Goal: Information Seeking & Learning: Learn about a topic

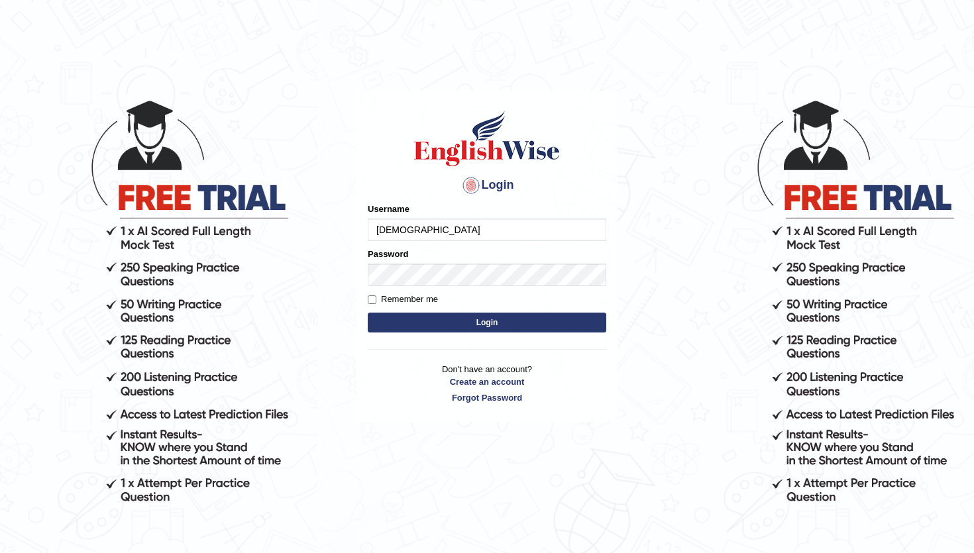
type input "abhiew"
click at [426, 327] on button "Login" at bounding box center [487, 323] width 239 height 20
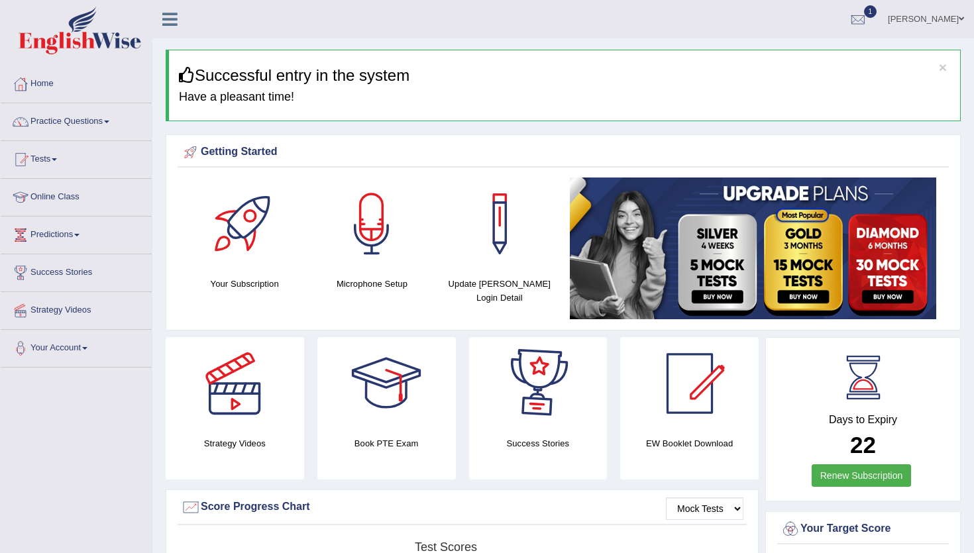
scroll to position [1599, 0]
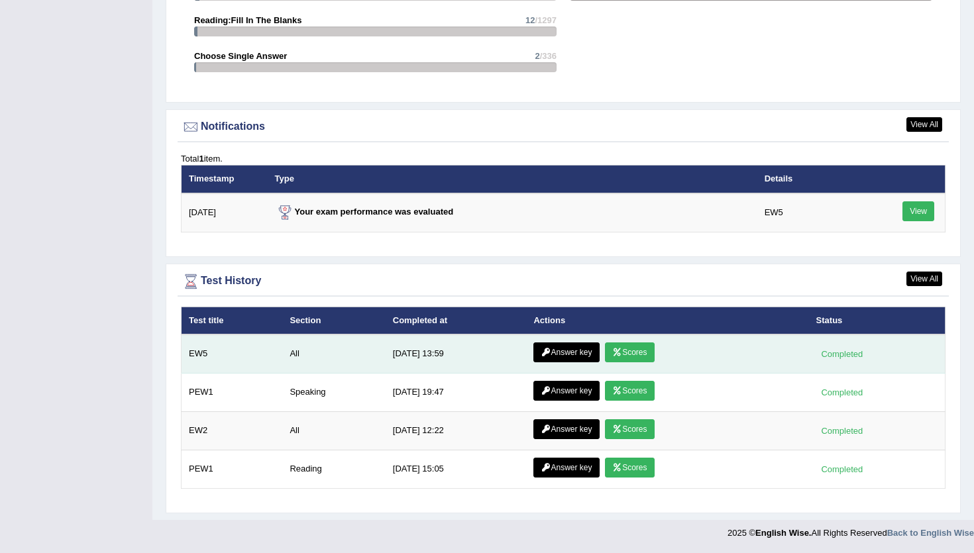
click at [631, 351] on link "Scores" at bounding box center [629, 353] width 49 height 20
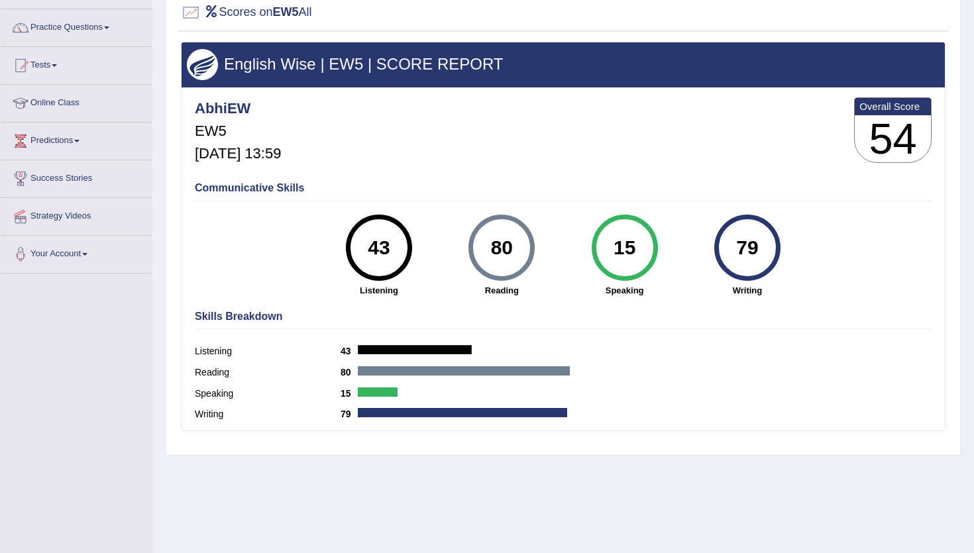
scroll to position [106, 0]
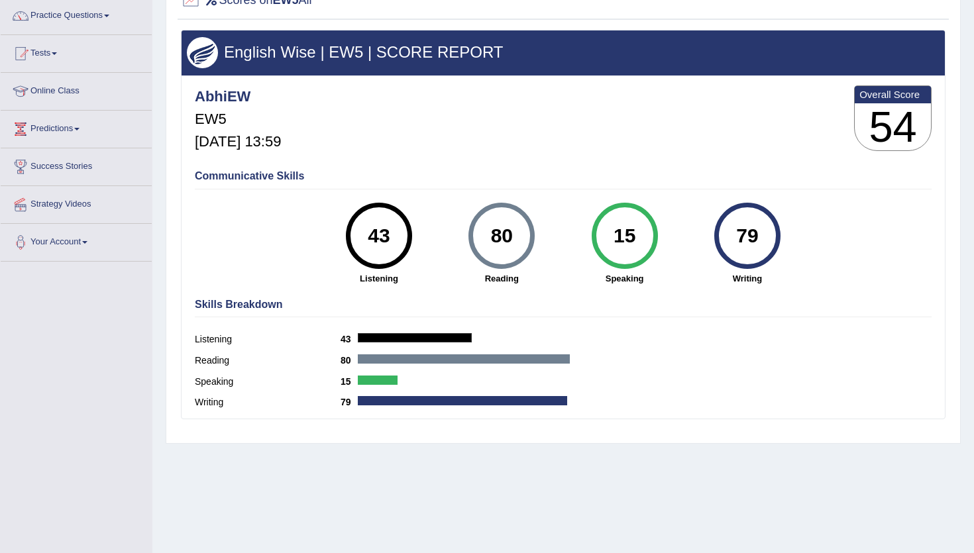
click at [631, 240] on div "15" at bounding box center [624, 236] width 48 height 56
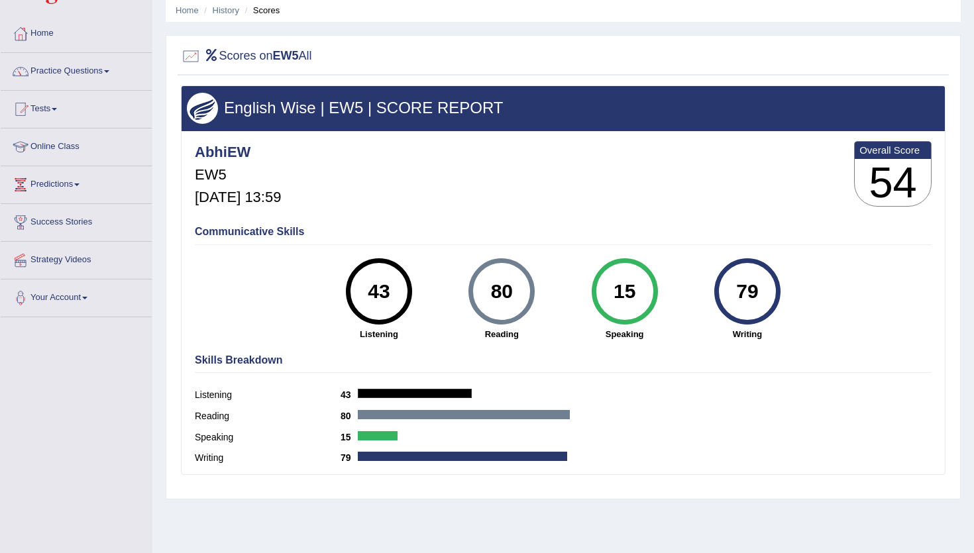
scroll to position [42, 0]
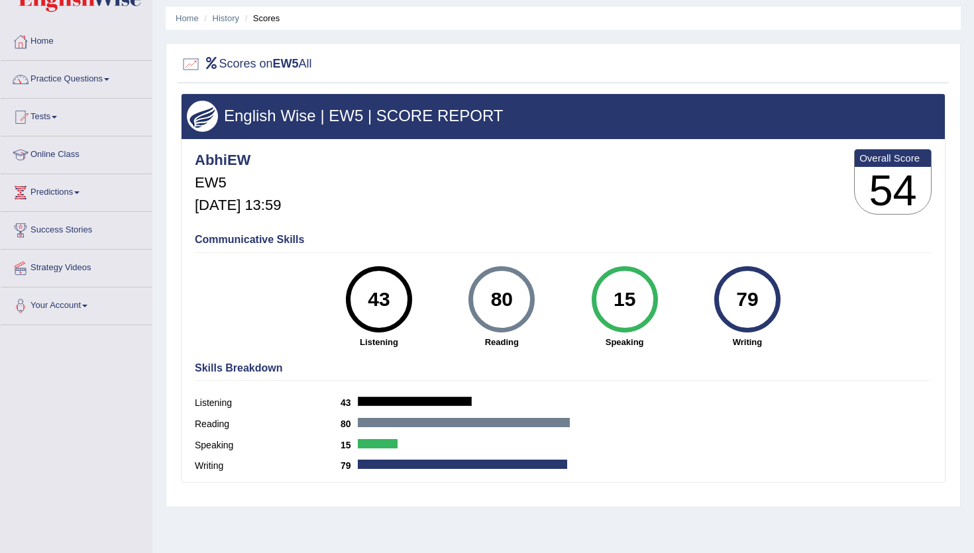
click at [504, 293] on div "80" at bounding box center [502, 300] width 48 height 56
click at [369, 304] on div "43" at bounding box center [379, 300] width 48 height 56
click at [752, 299] on div "79" at bounding box center [747, 300] width 48 height 56
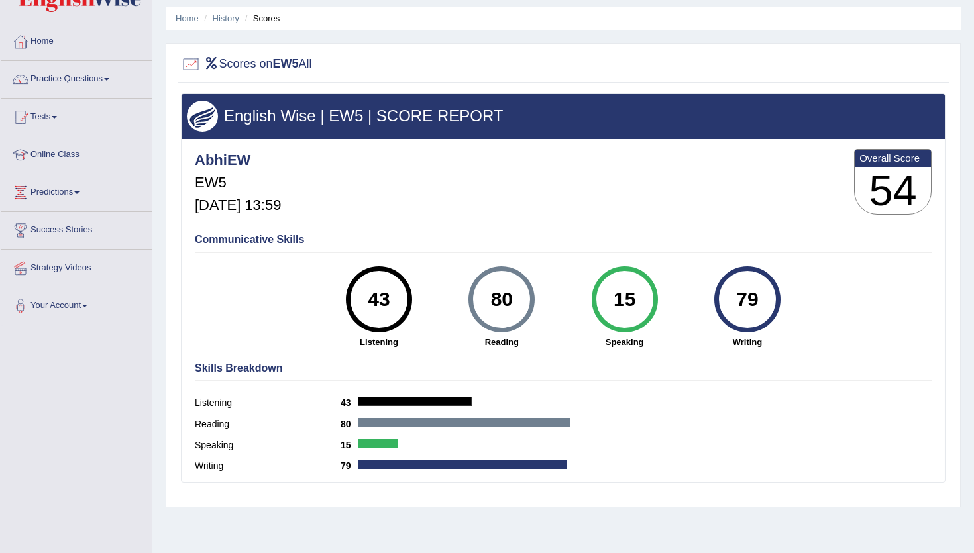
click at [752, 299] on div "79" at bounding box center [747, 300] width 48 height 56
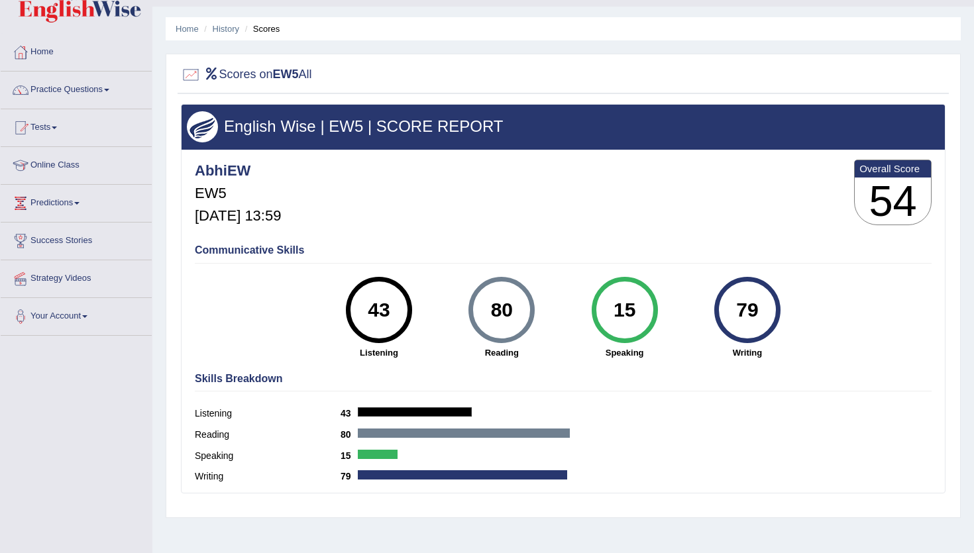
scroll to position [0, 0]
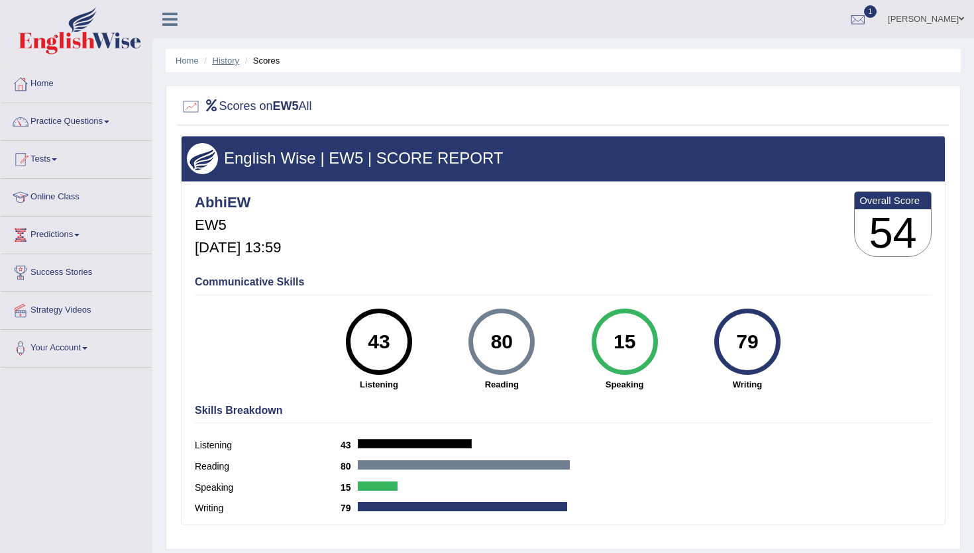
click at [230, 61] on link "History" at bounding box center [226, 61] width 27 height 10
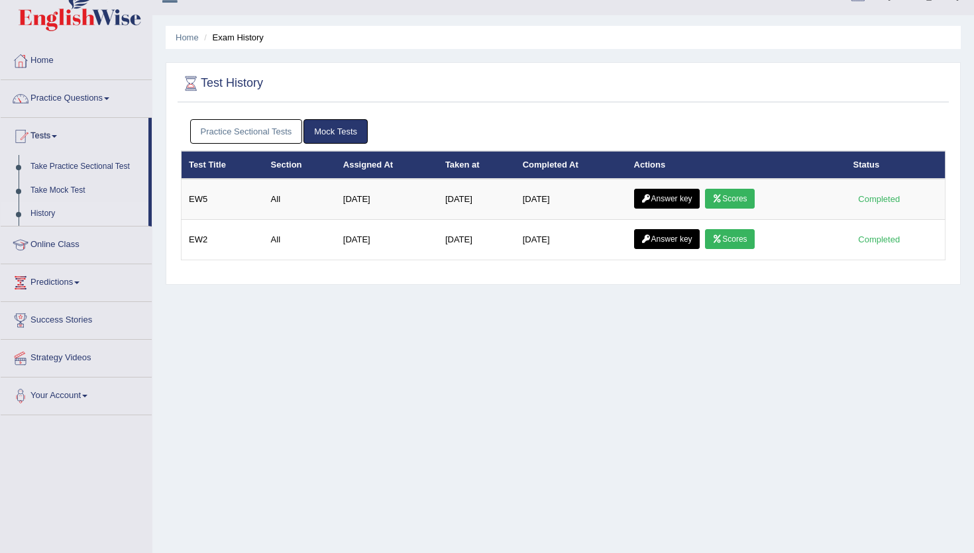
scroll to position [24, 0]
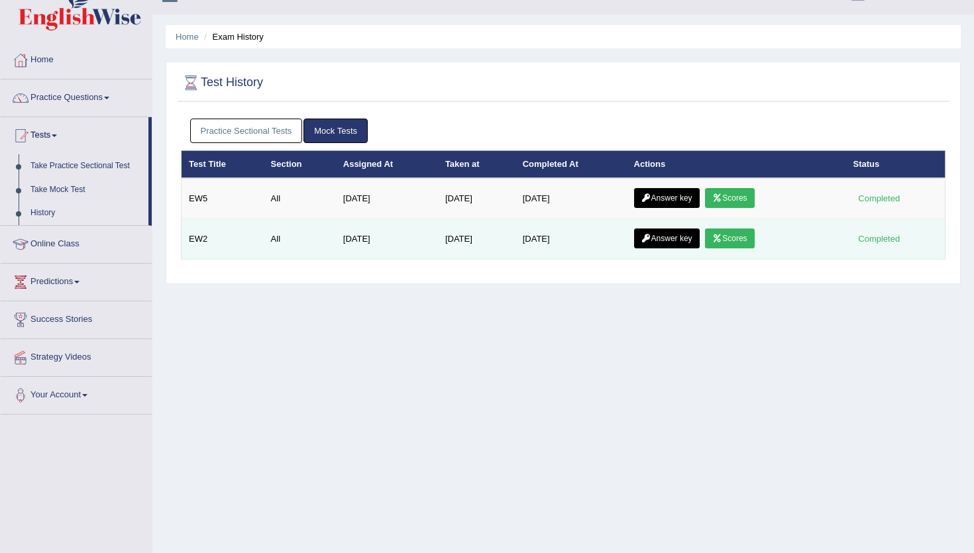
click at [729, 232] on link "Scores" at bounding box center [729, 239] width 49 height 20
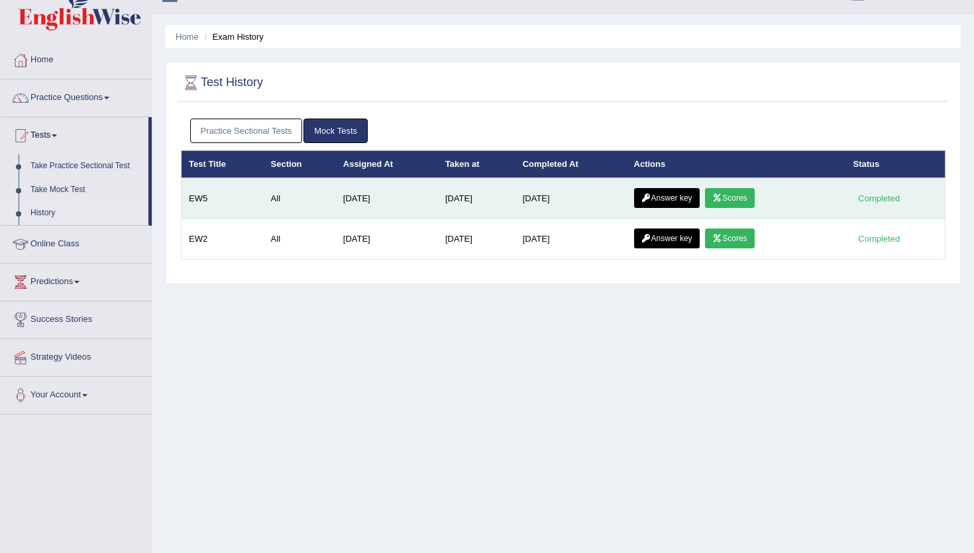
click at [730, 201] on link "Scores" at bounding box center [729, 198] width 49 height 20
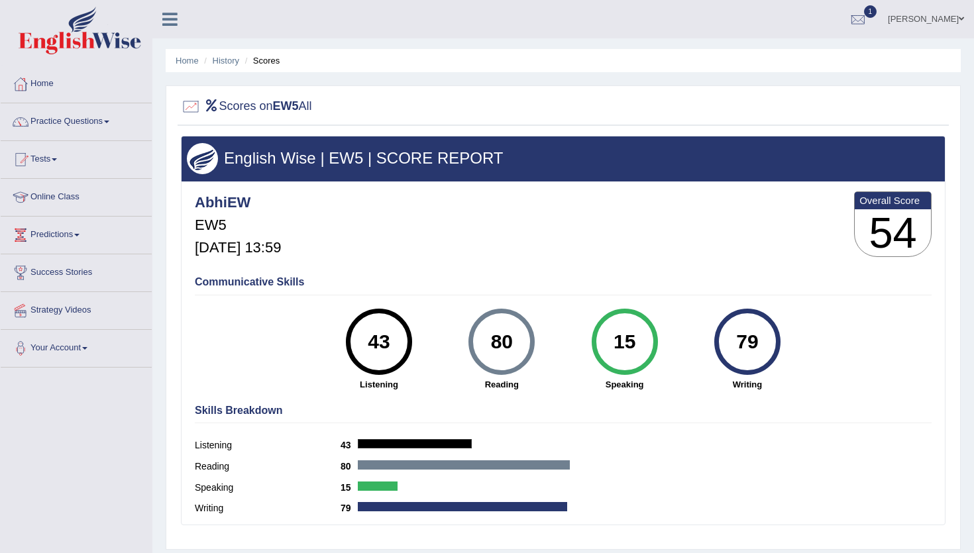
click at [630, 339] on div "15" at bounding box center [624, 342] width 48 height 56
click at [191, 64] on link "Home" at bounding box center [187, 61] width 23 height 10
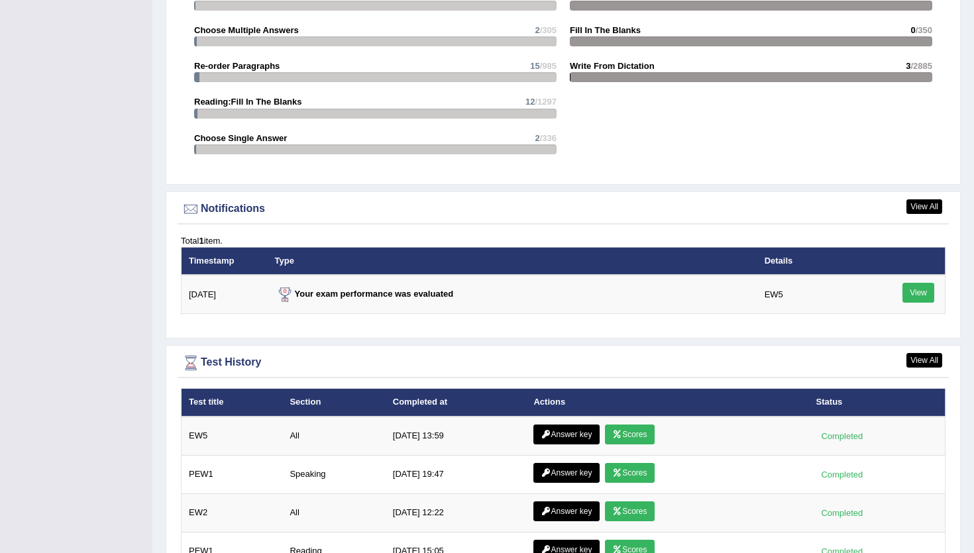
scroll to position [1514, 0]
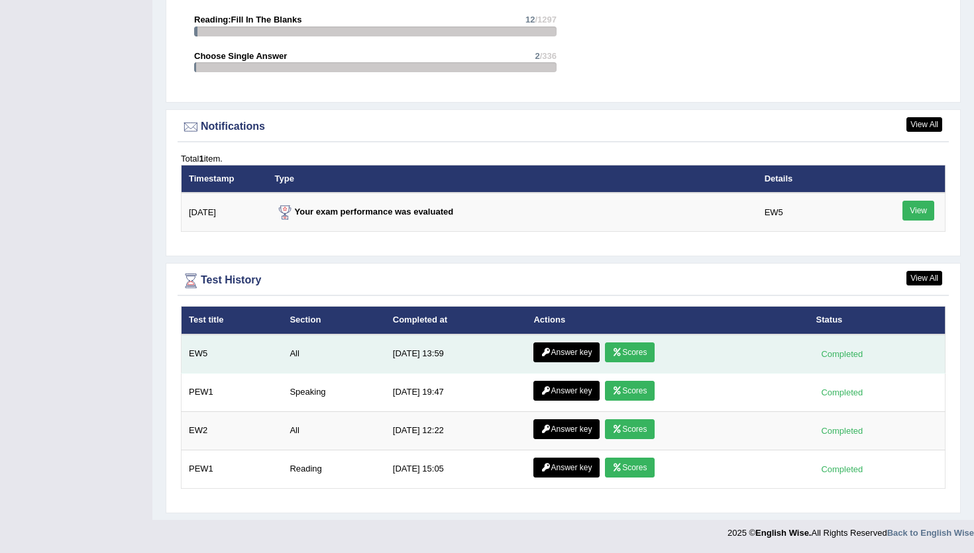
click at [580, 356] on link "Answer key" at bounding box center [566, 353] width 66 height 20
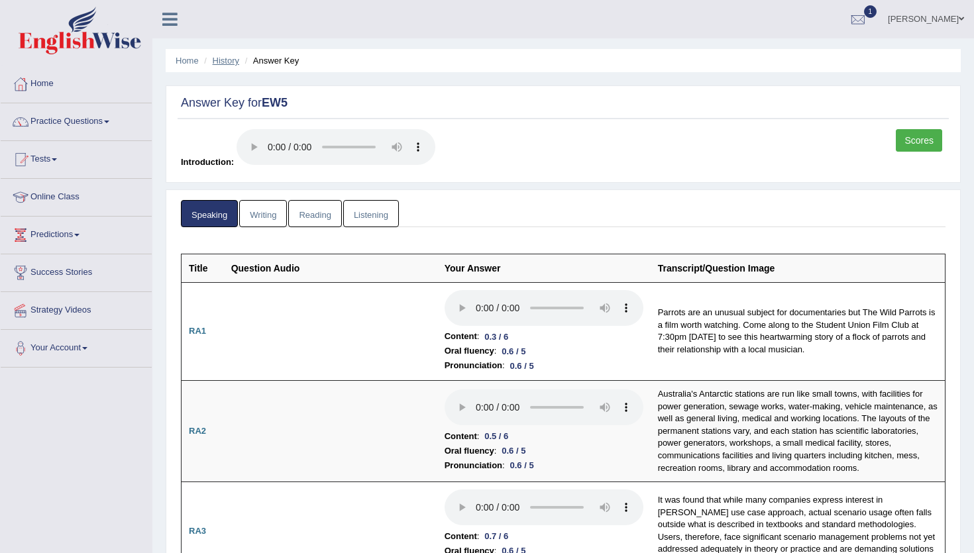
click at [227, 58] on link "History" at bounding box center [226, 61] width 27 height 10
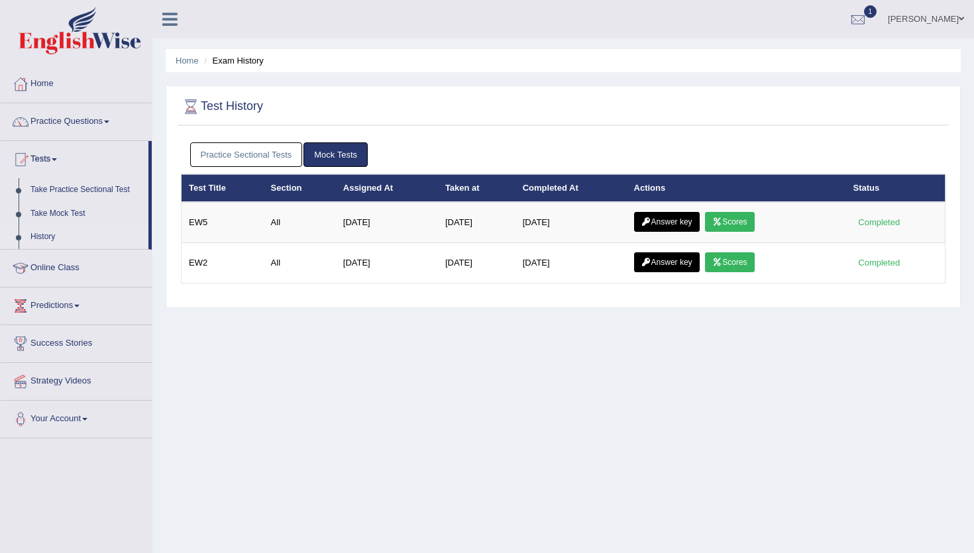
click at [188, 54] on ul "Home Exam History" at bounding box center [563, 60] width 795 height 23
click at [191, 54] on li "Home" at bounding box center [187, 60] width 23 height 13
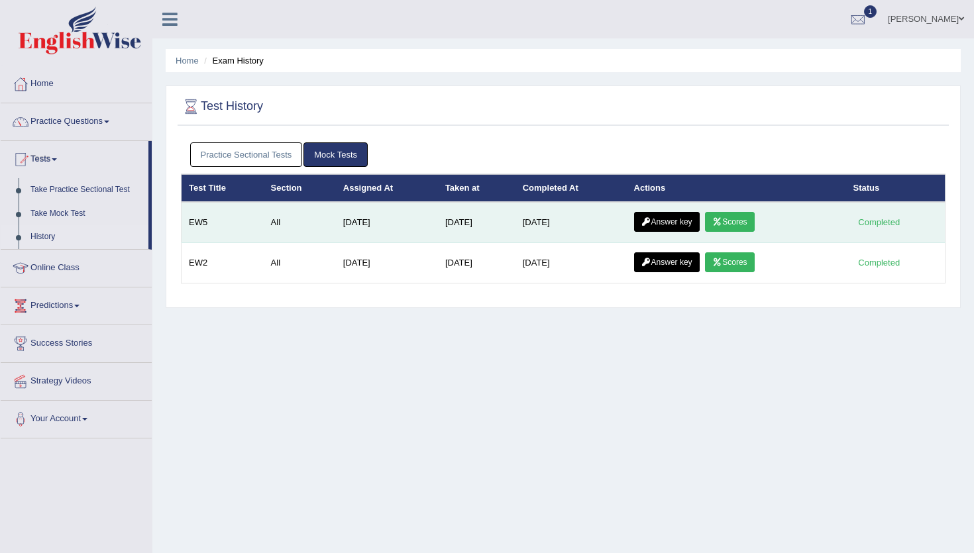
click at [740, 218] on link "Scores" at bounding box center [729, 222] width 49 height 20
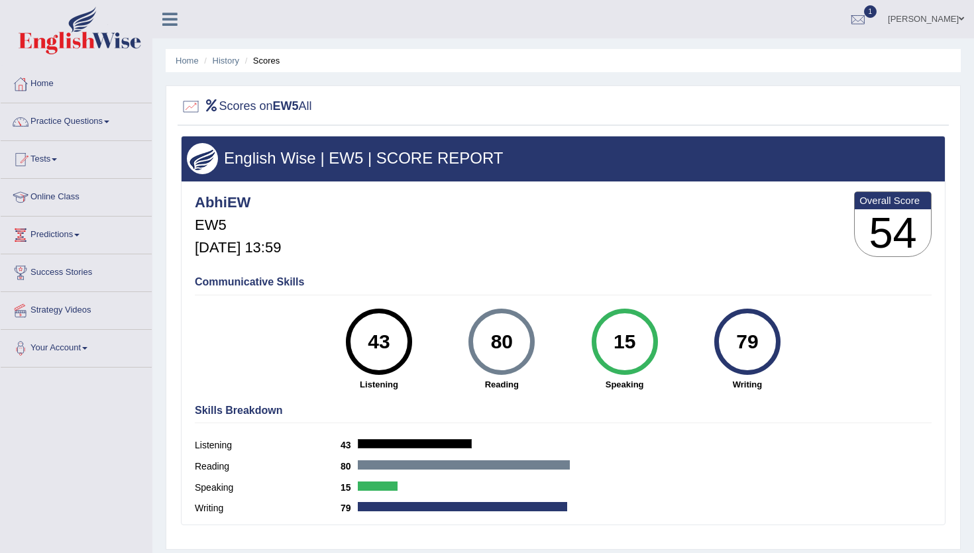
click at [496, 342] on div "80" at bounding box center [502, 342] width 48 height 56
click at [751, 341] on div "79" at bounding box center [747, 342] width 48 height 56
click at [386, 342] on div "43" at bounding box center [379, 342] width 48 height 56
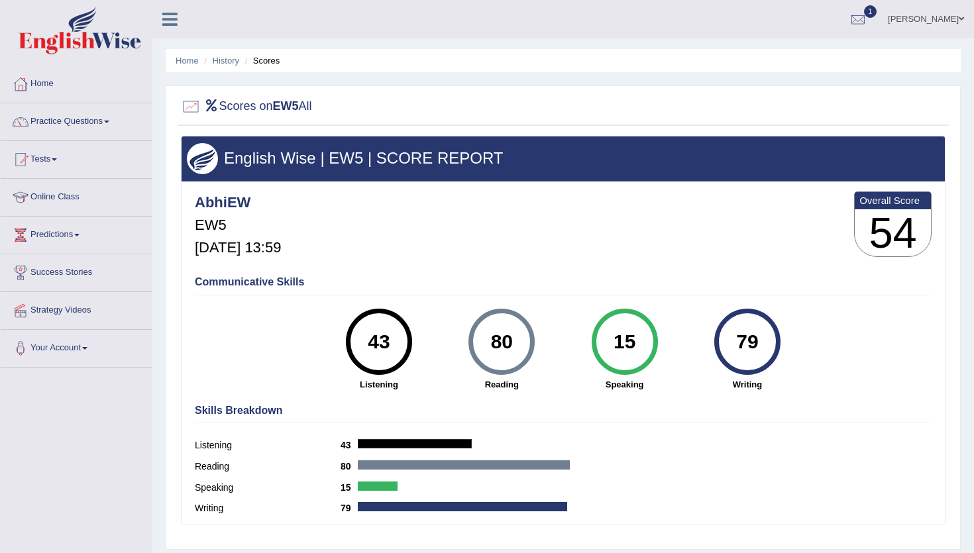
click at [386, 342] on div "43" at bounding box center [379, 342] width 48 height 56
click at [228, 58] on link "History" at bounding box center [226, 61] width 27 height 10
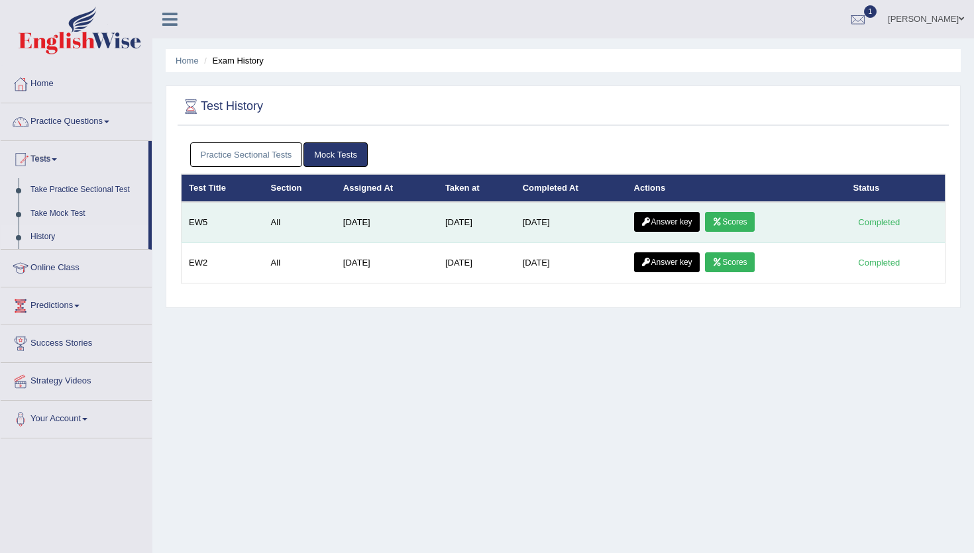
click at [668, 227] on link "Answer key" at bounding box center [667, 222] width 66 height 20
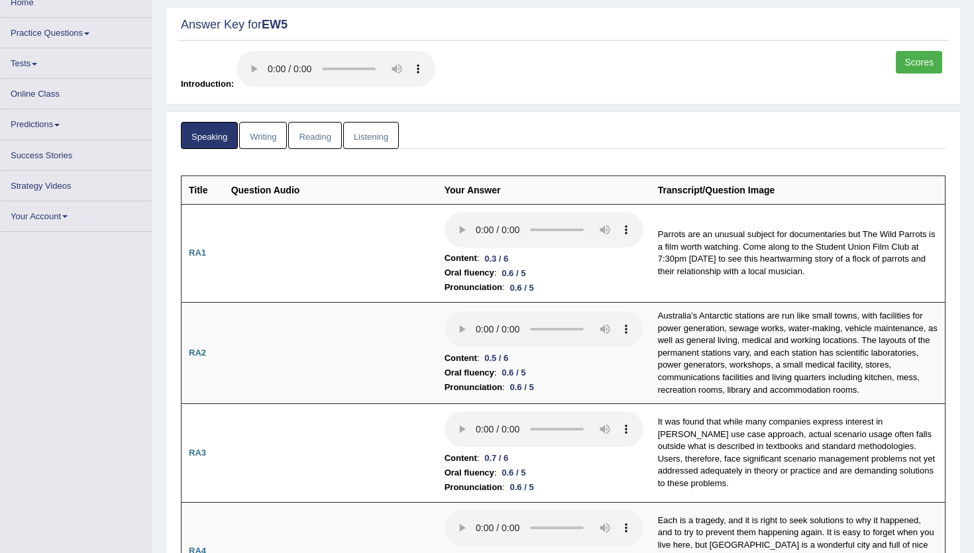
scroll to position [81, 0]
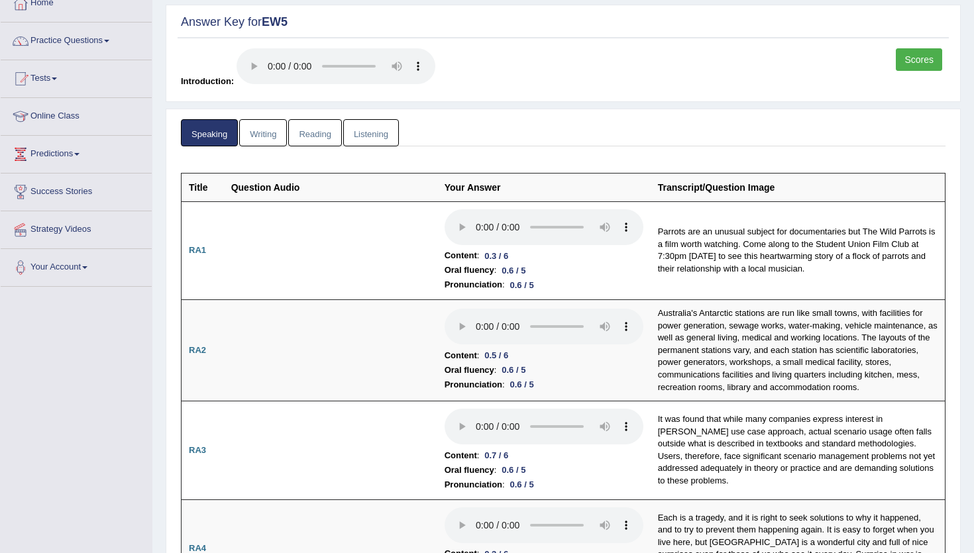
click at [377, 122] on link "Listening" at bounding box center [371, 132] width 56 height 27
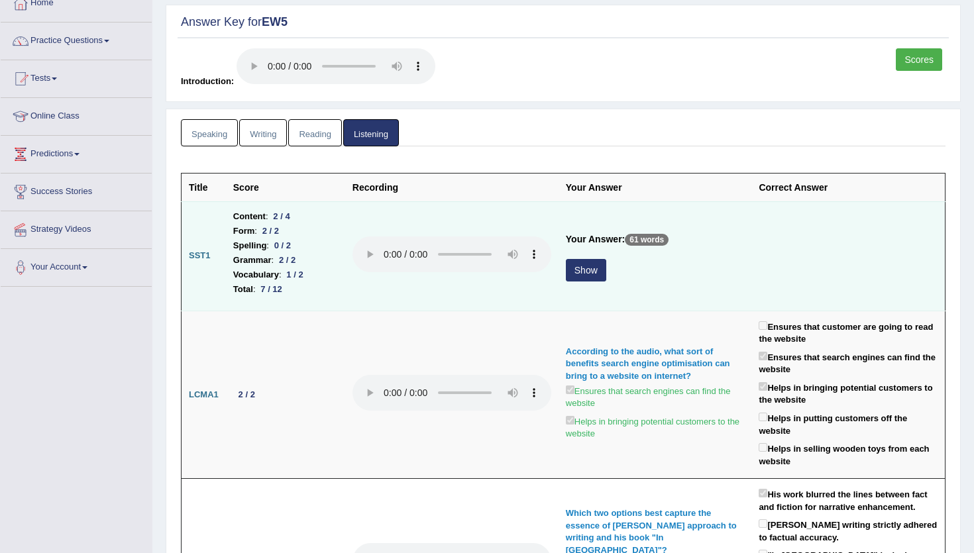
click at [592, 270] on button "Show" at bounding box center [586, 270] width 40 height 23
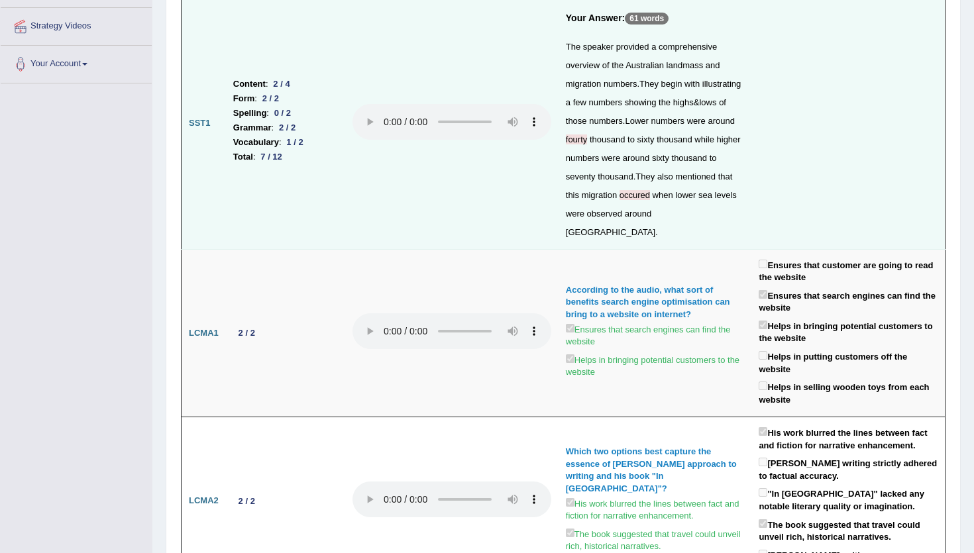
scroll to position [0, 0]
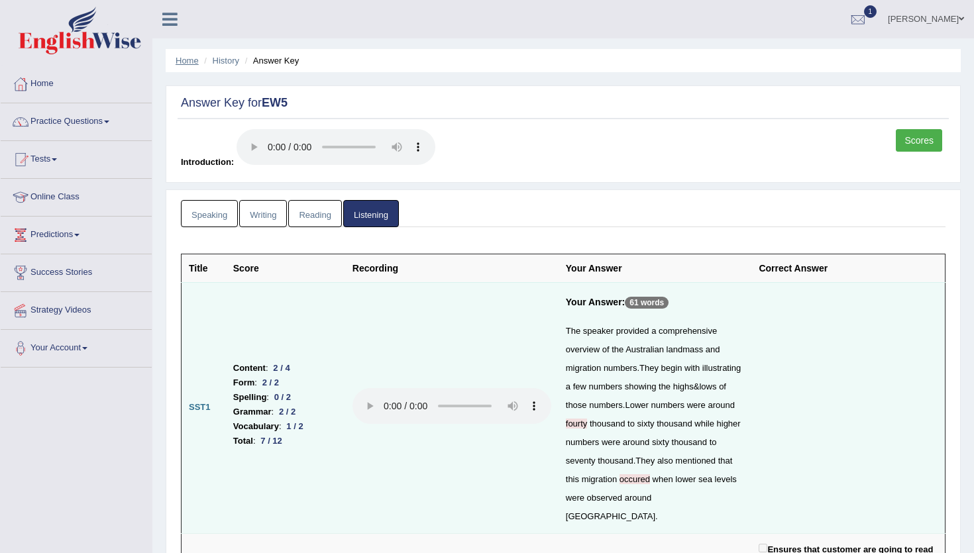
click at [197, 60] on link "Home" at bounding box center [187, 61] width 23 height 10
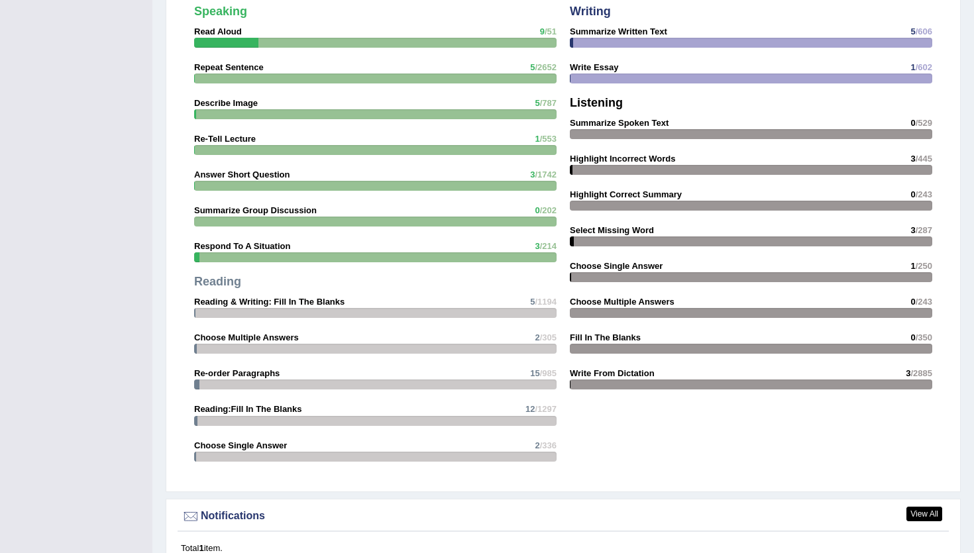
scroll to position [1514, 0]
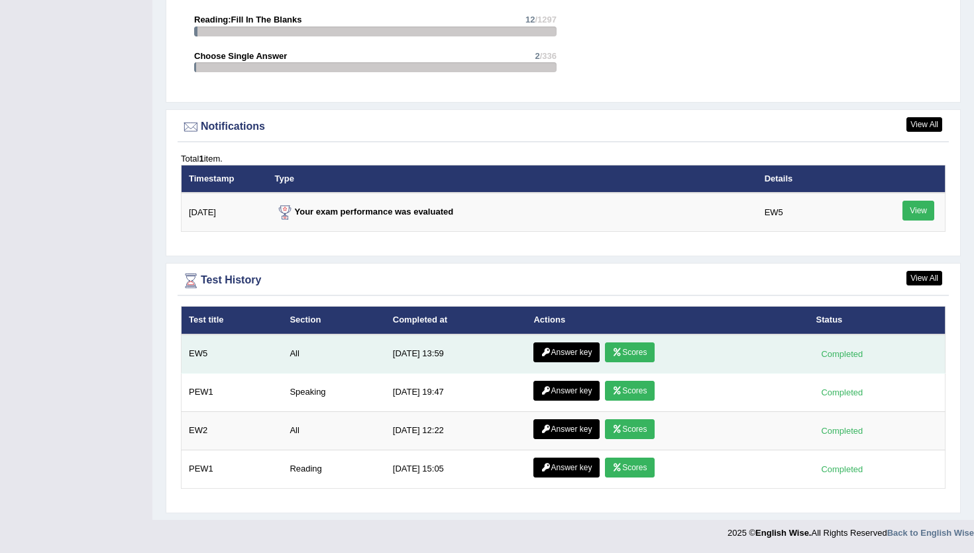
click at [642, 359] on link "Scores" at bounding box center [629, 353] width 49 height 20
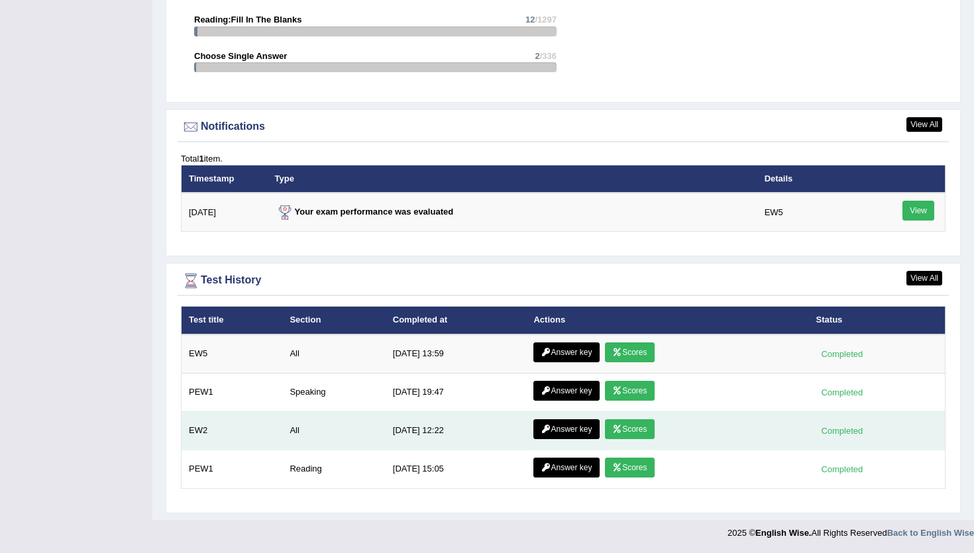
click at [633, 427] on link "Scores" at bounding box center [629, 429] width 49 height 20
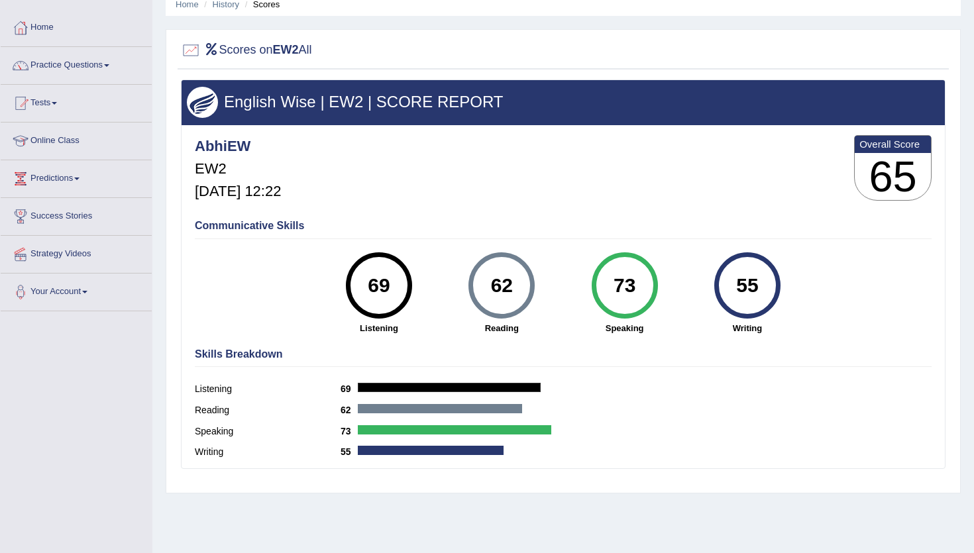
scroll to position [58, 0]
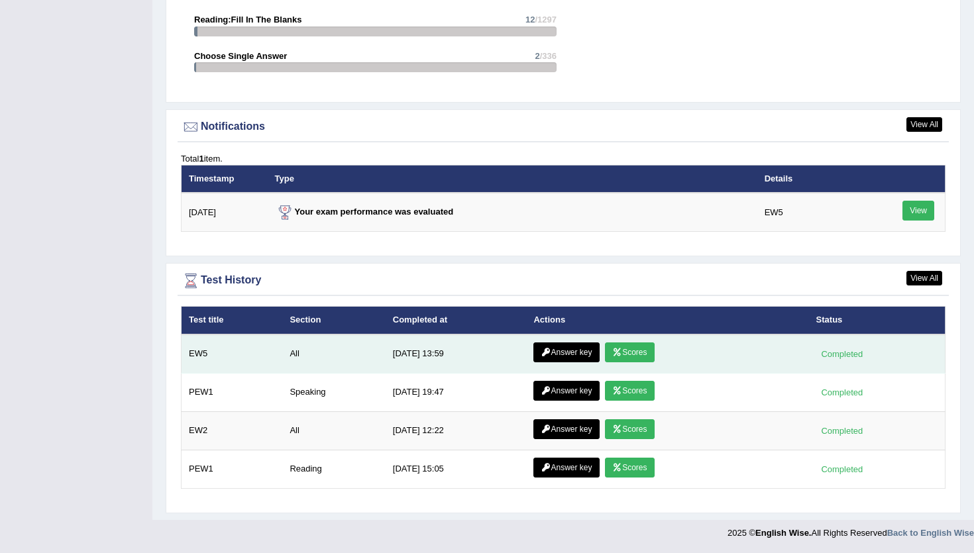
click at [655, 360] on td "Answer key Scores" at bounding box center [667, 354] width 282 height 39
click at [643, 355] on link "Scores" at bounding box center [629, 353] width 49 height 20
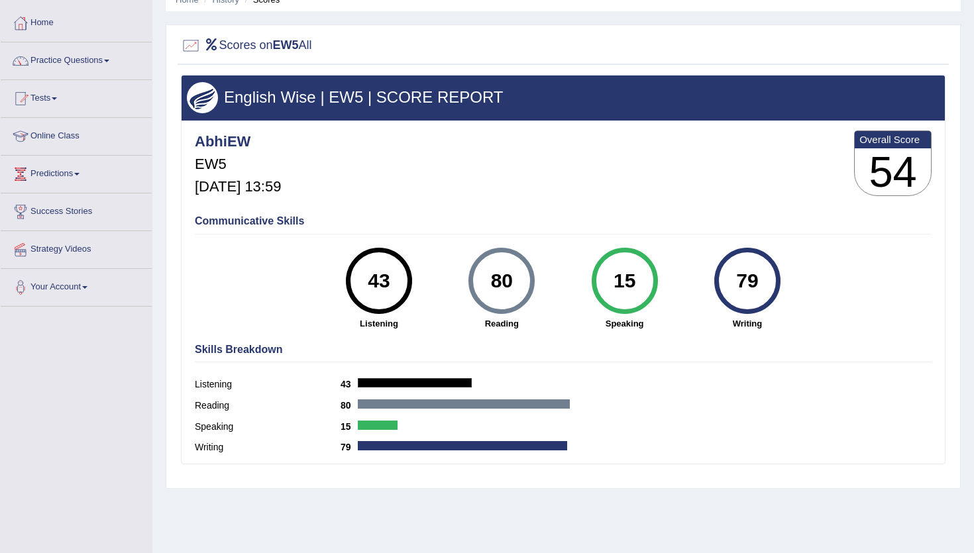
scroll to position [71, 0]
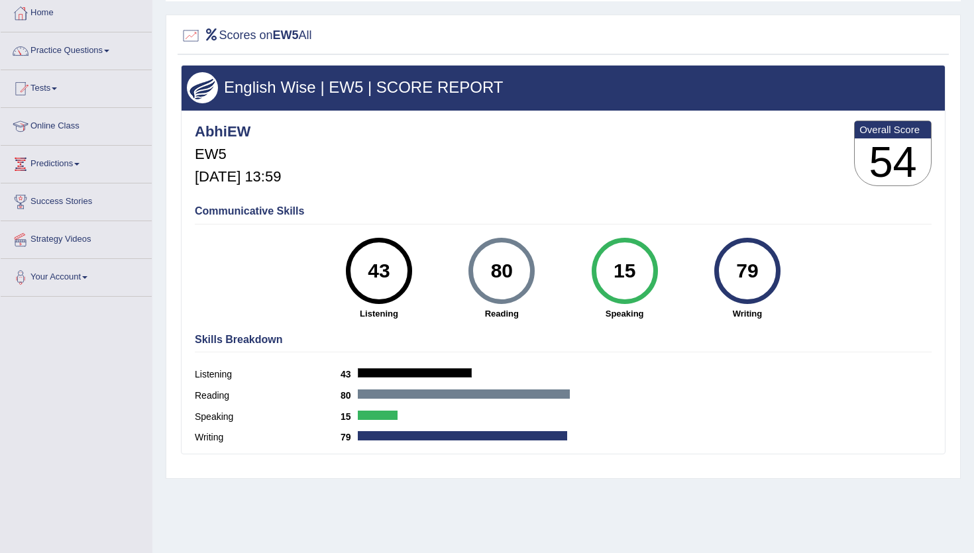
click at [617, 272] on div "15" at bounding box center [624, 271] width 48 height 56
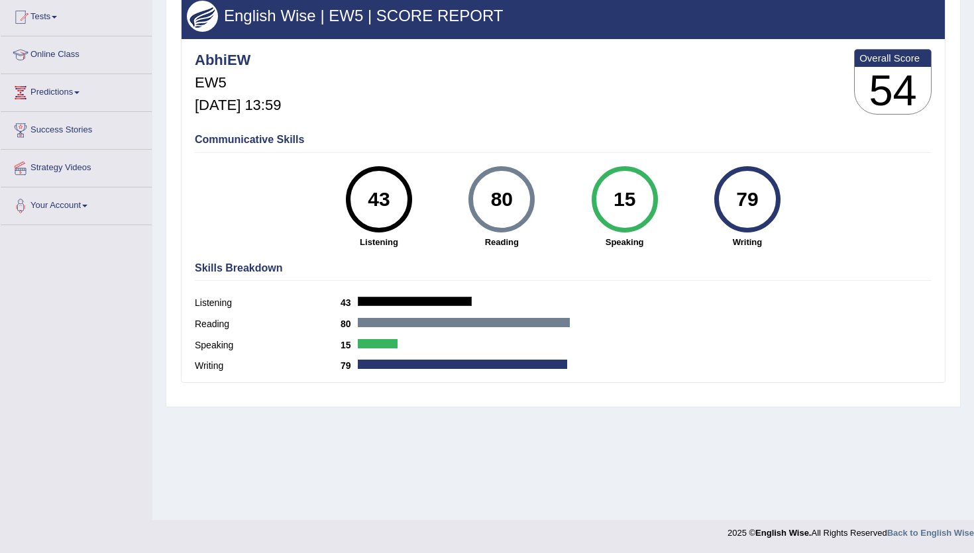
scroll to position [0, 0]
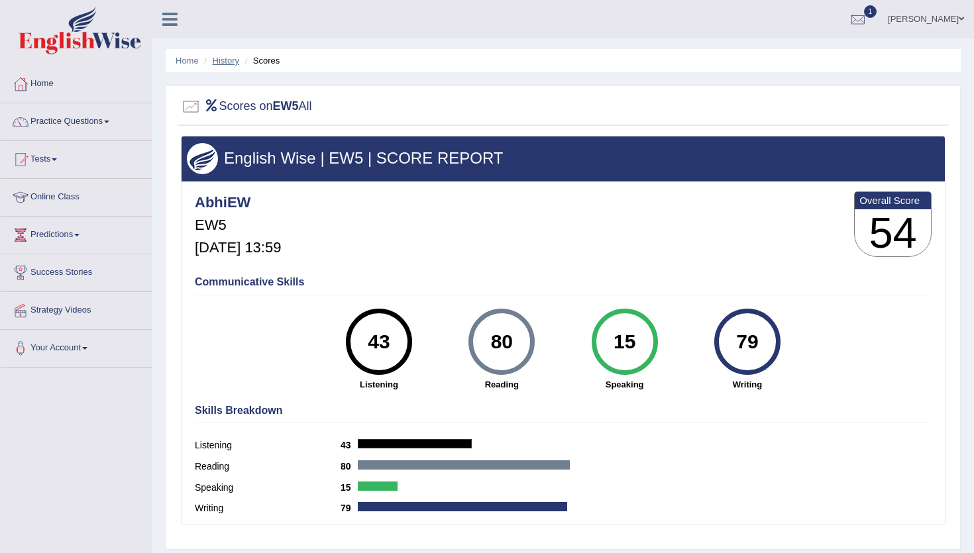
click at [235, 60] on link "History" at bounding box center [226, 61] width 27 height 10
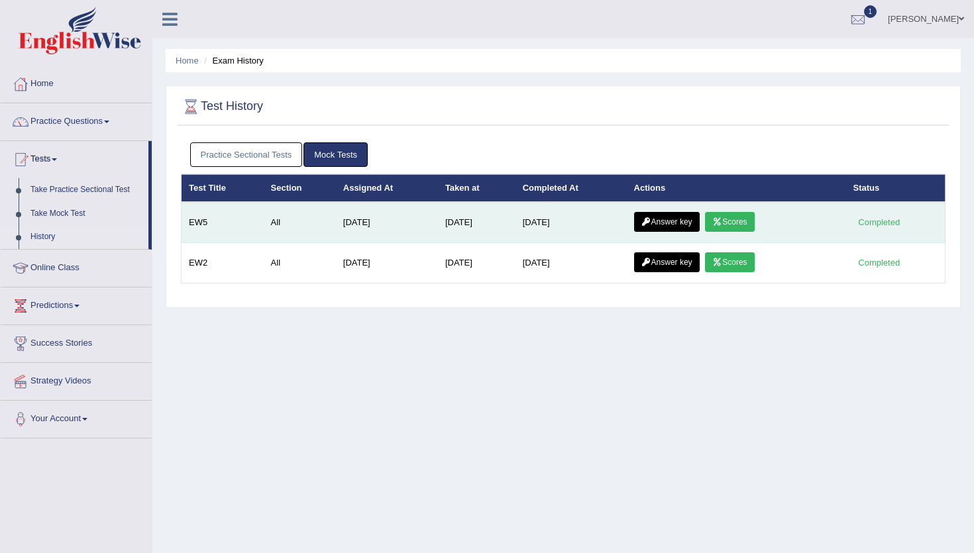
click at [678, 219] on link "Answer key" at bounding box center [667, 222] width 66 height 20
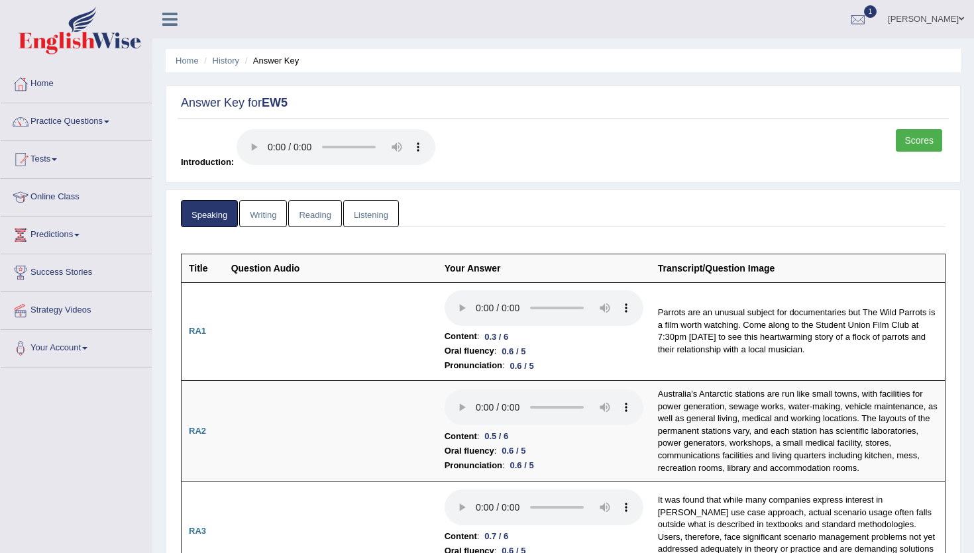
click at [282, 217] on link "Writing" at bounding box center [263, 213] width 48 height 27
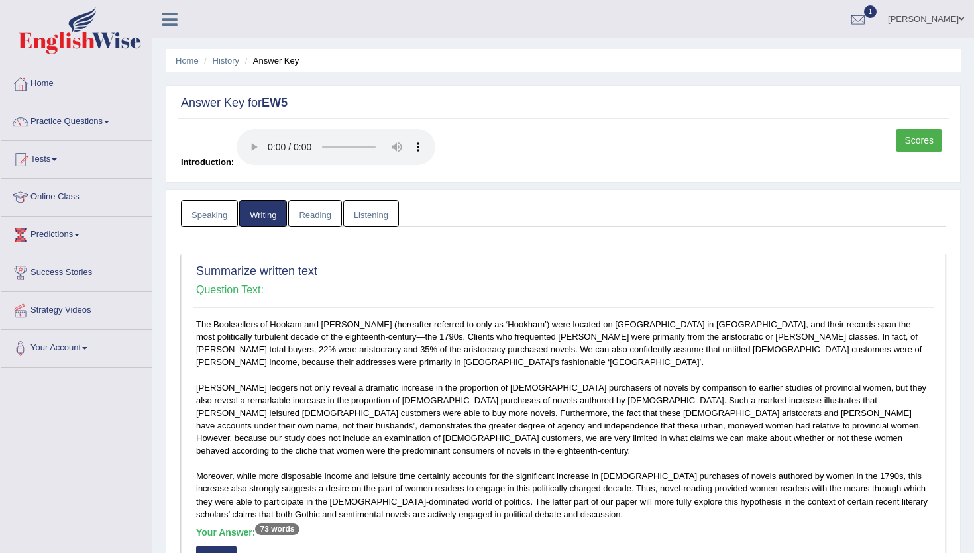
click at [309, 218] on link "Reading" at bounding box center [314, 213] width 53 height 27
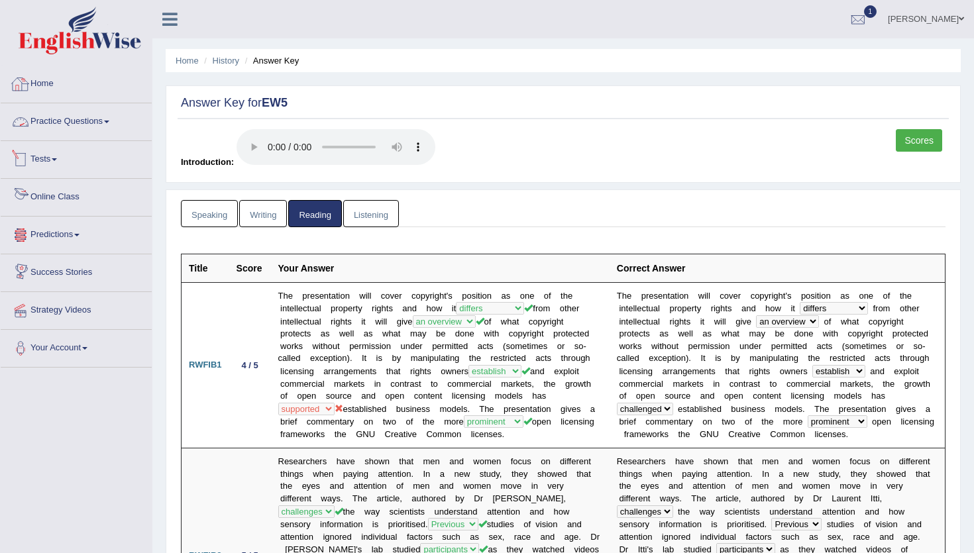
click at [54, 95] on link "Home" at bounding box center [76, 82] width 151 height 33
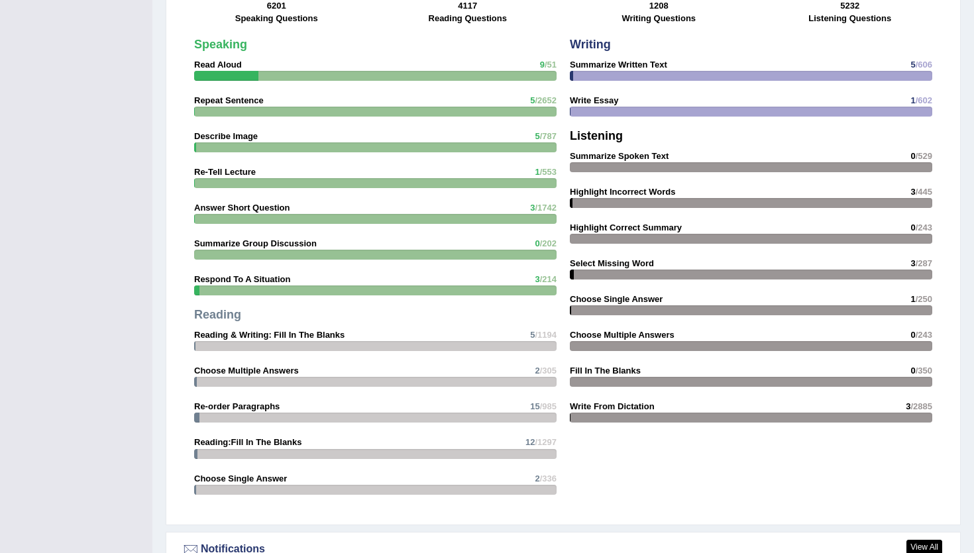
scroll to position [1514, 0]
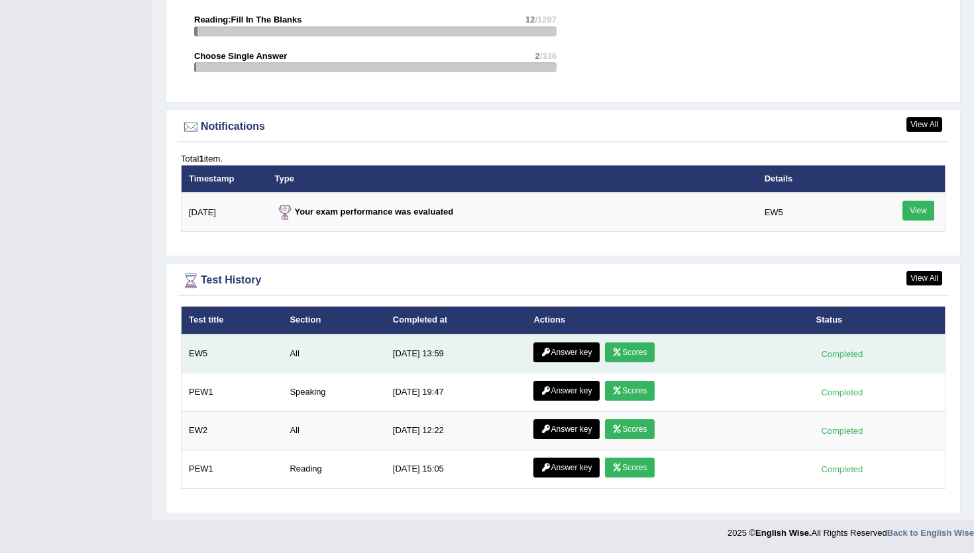
click at [627, 356] on link "Scores" at bounding box center [629, 353] width 49 height 20
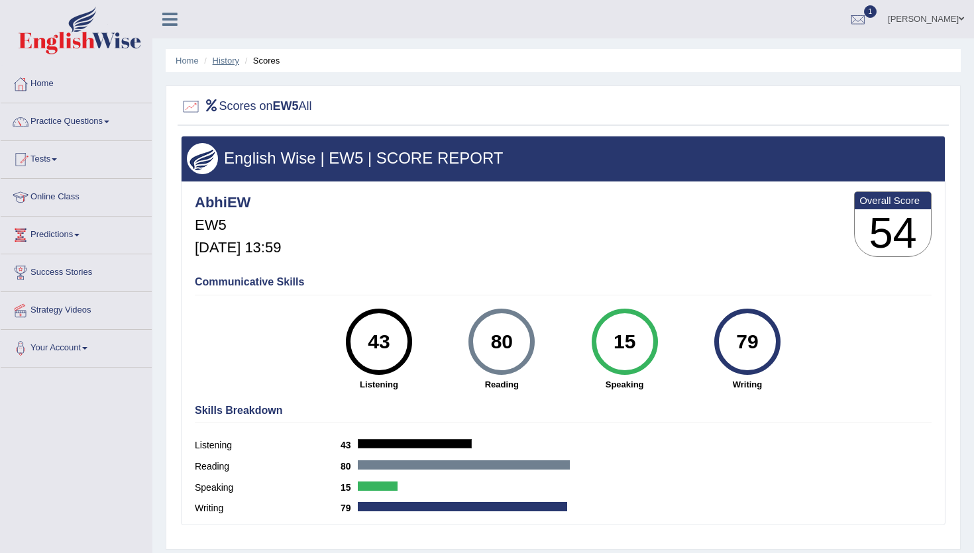
click at [223, 60] on link "History" at bounding box center [226, 61] width 27 height 10
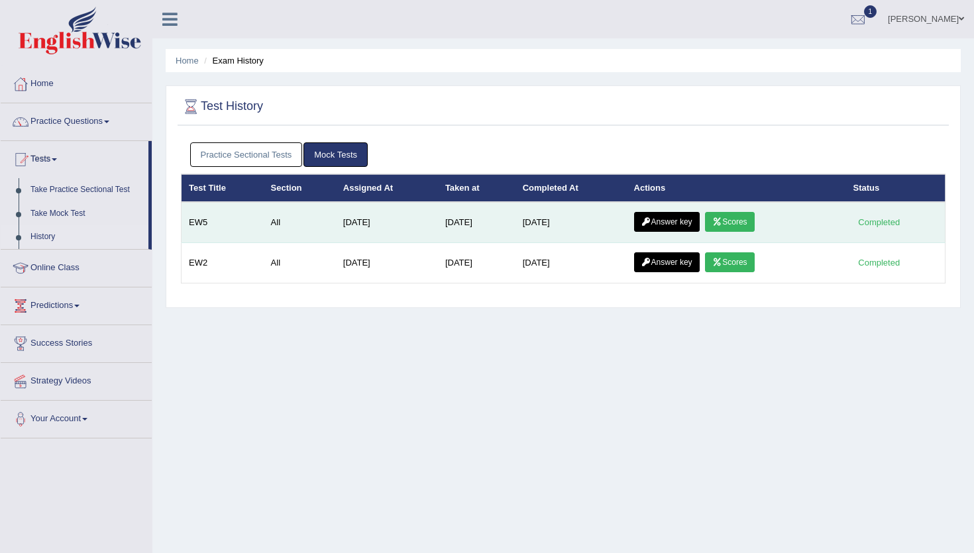
click at [676, 239] on td "Answer key Scores" at bounding box center [736, 222] width 219 height 41
click at [676, 227] on link "Answer key" at bounding box center [667, 222] width 66 height 20
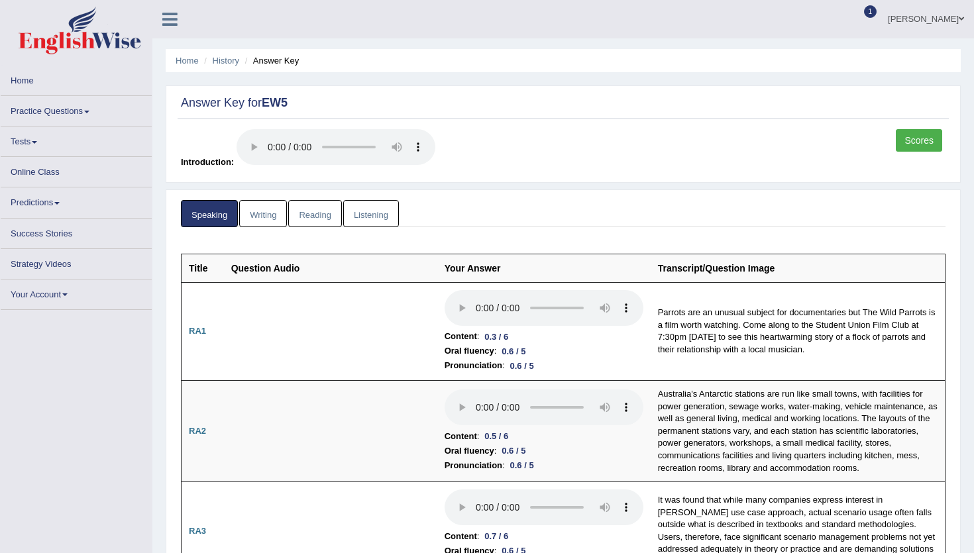
click at [413, 209] on ul "Speaking Writing Reading Listening" at bounding box center [563, 213] width 765 height 27
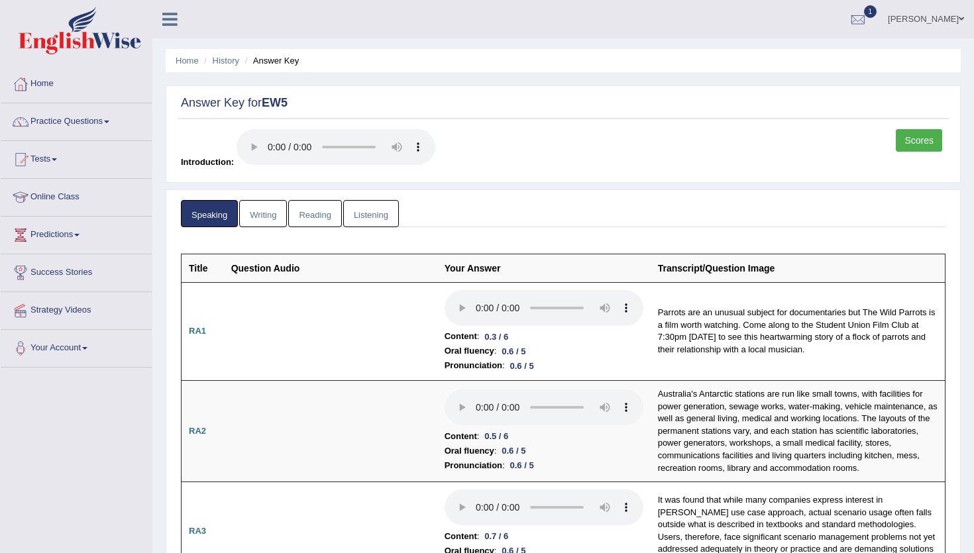
click at [396, 209] on link "Listening" at bounding box center [371, 213] width 56 height 27
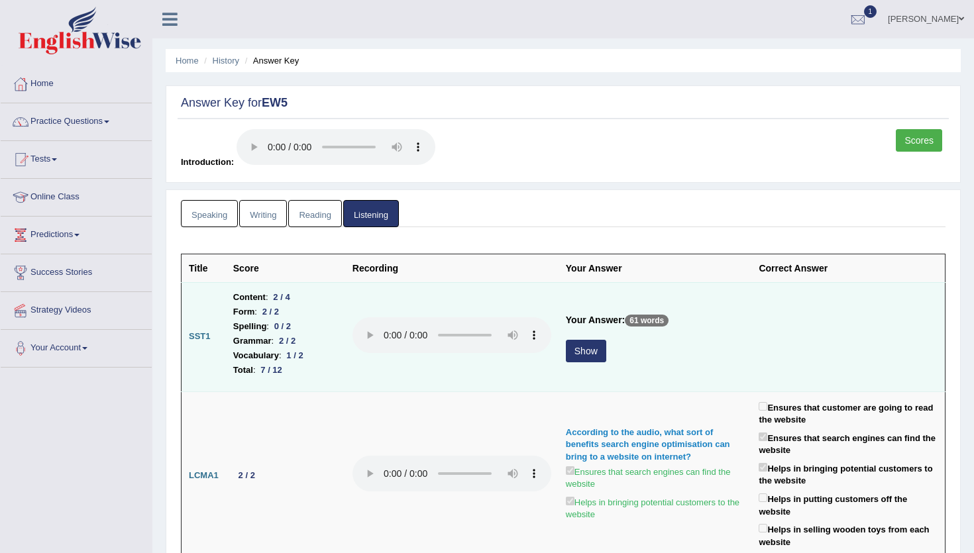
click at [595, 353] on button "Show" at bounding box center [586, 351] width 40 height 23
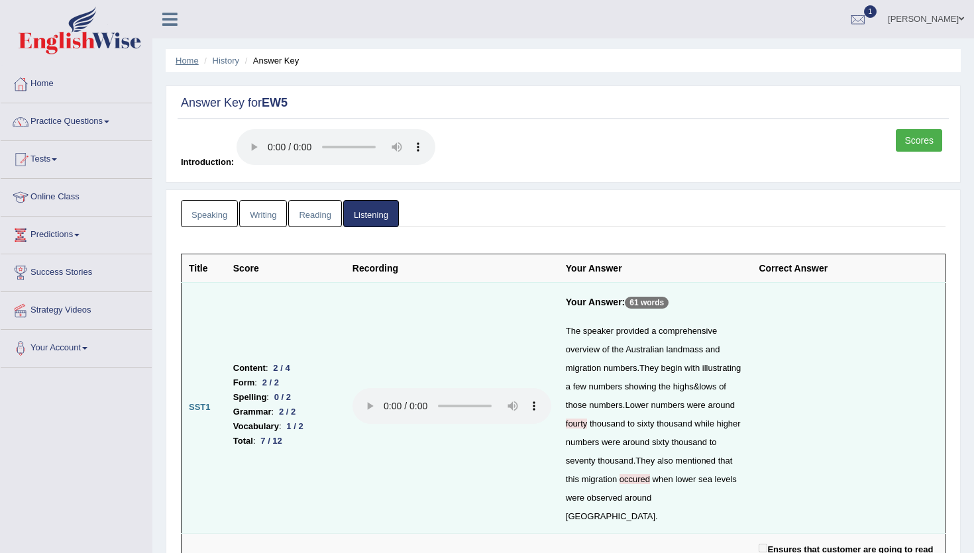
click at [187, 61] on link "Home" at bounding box center [187, 61] width 23 height 10
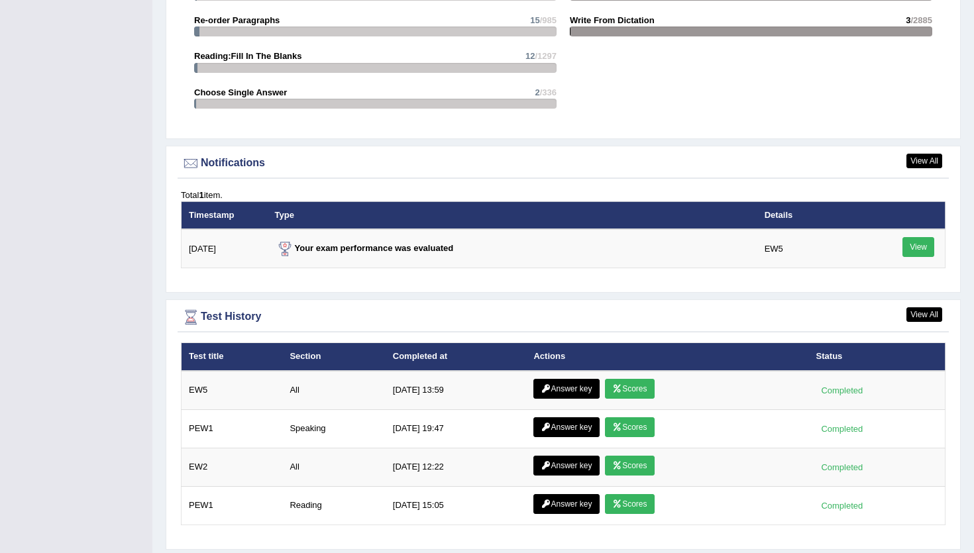
scroll to position [1514, 0]
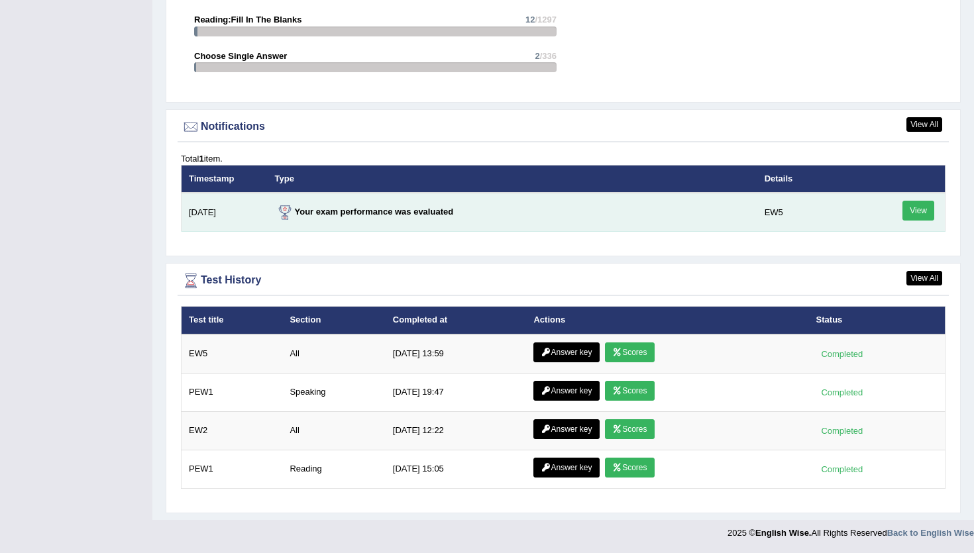
click at [904, 209] on link "View" at bounding box center [918, 211] width 32 height 20
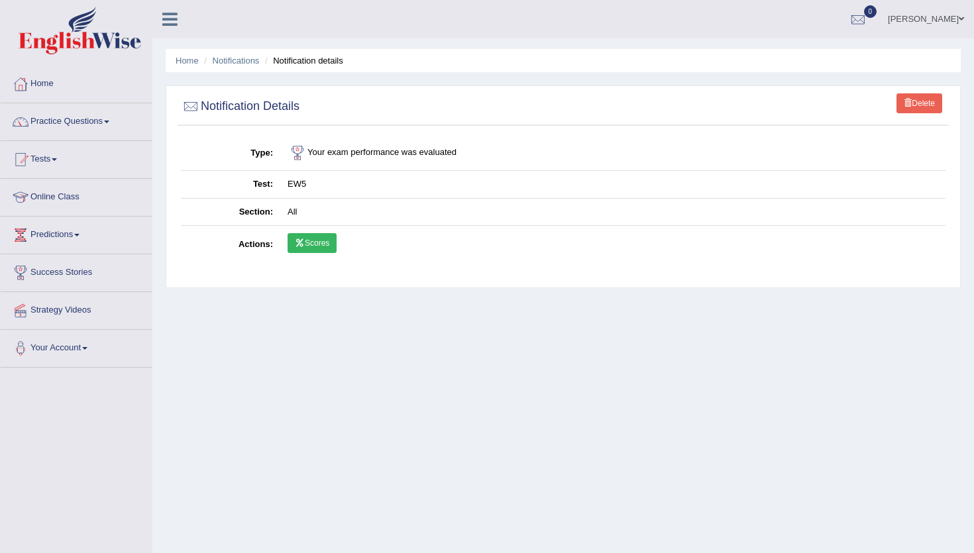
click at [304, 236] on link "Scores" at bounding box center [312, 243] width 49 height 20
click at [241, 62] on link "Notifications" at bounding box center [236, 61] width 47 height 10
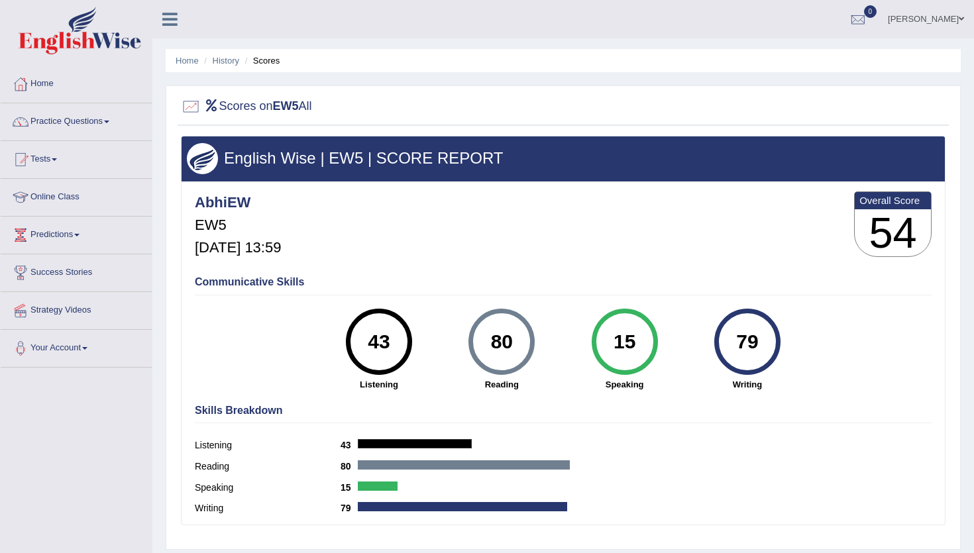
click at [234, 67] on ul "Home History Scores" at bounding box center [563, 60] width 795 height 23
click at [233, 63] on link "History" at bounding box center [226, 61] width 27 height 10
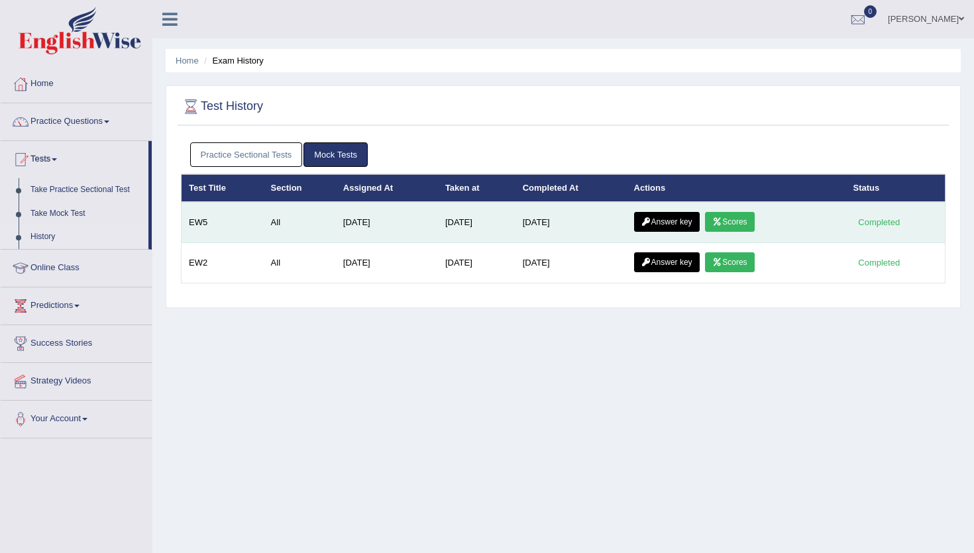
click at [685, 225] on link "Answer key" at bounding box center [667, 222] width 66 height 20
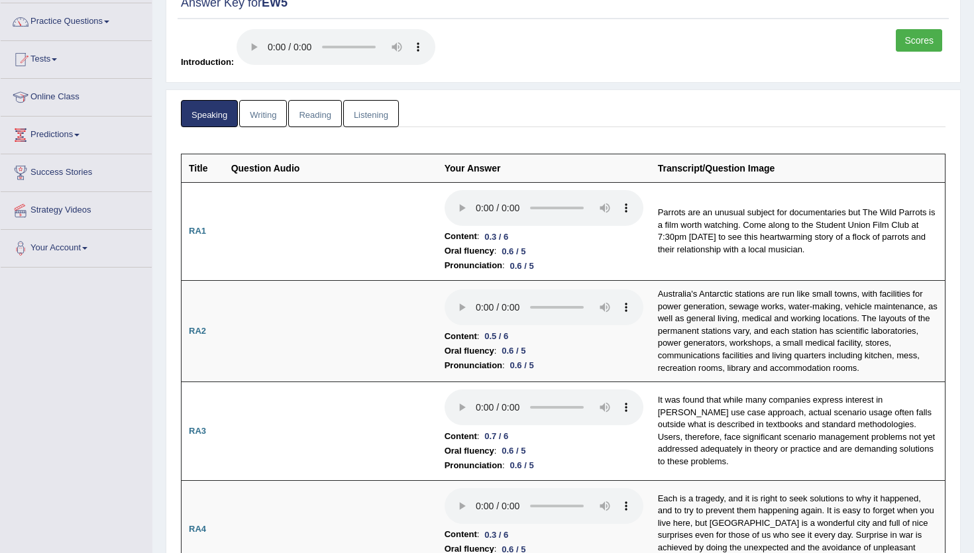
scroll to position [103, 0]
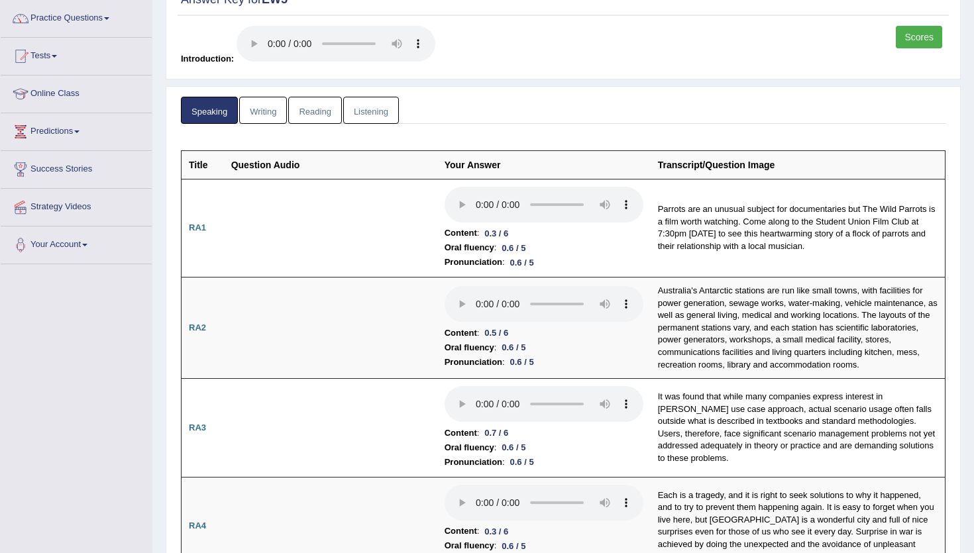
click at [303, 108] on link "Reading" at bounding box center [314, 110] width 53 height 27
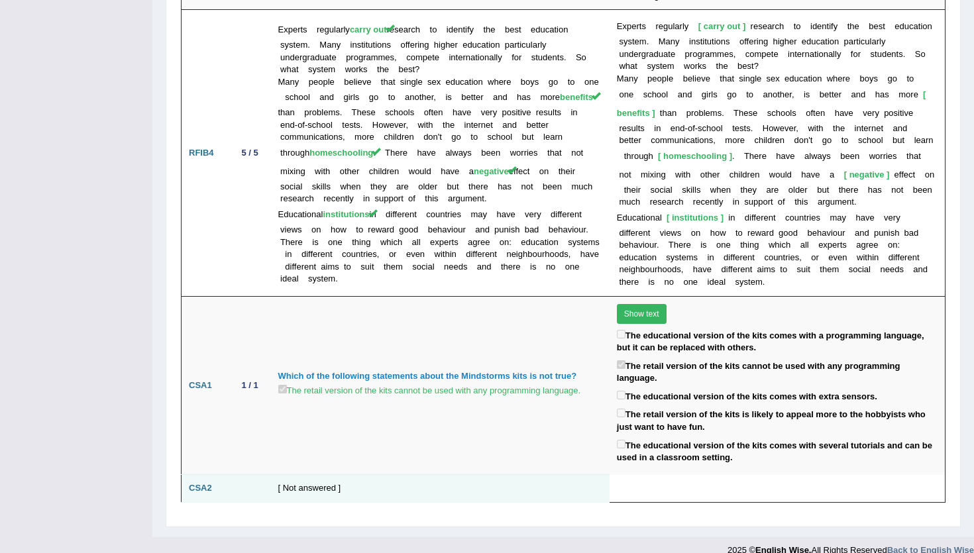
scroll to position [2395, 0]
click at [314, 476] on td "[ Not answered ]" at bounding box center [440, 490] width 339 height 28
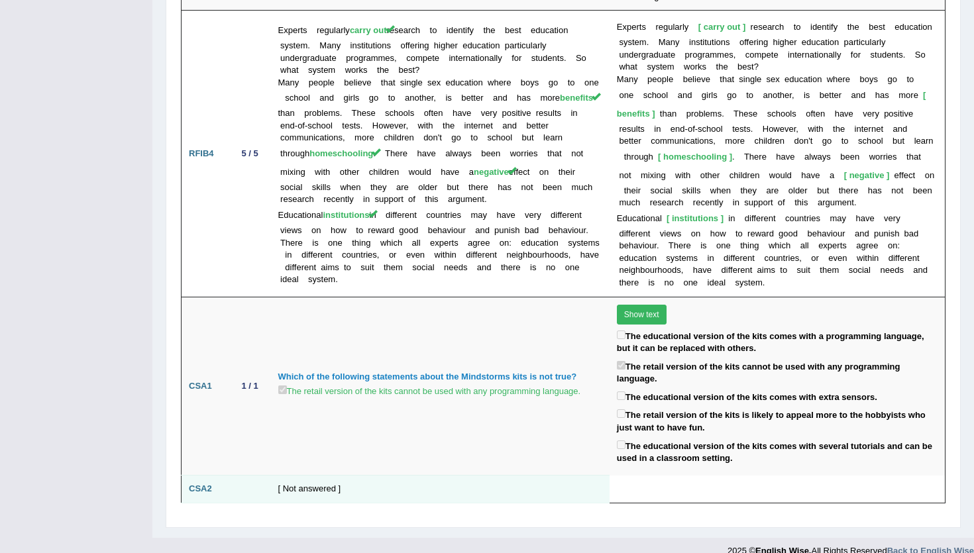
click at [314, 476] on td "[ Not answered ]" at bounding box center [440, 490] width 339 height 28
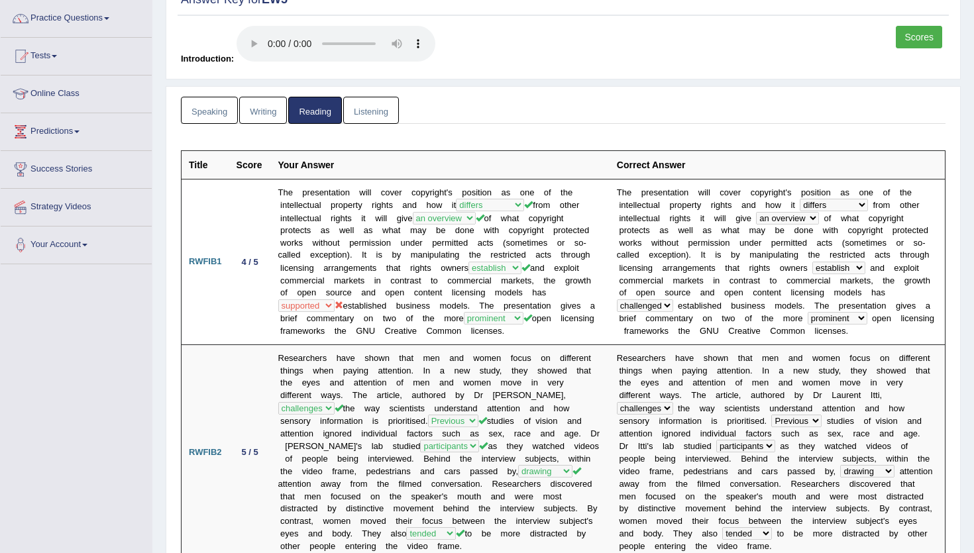
scroll to position [0, 0]
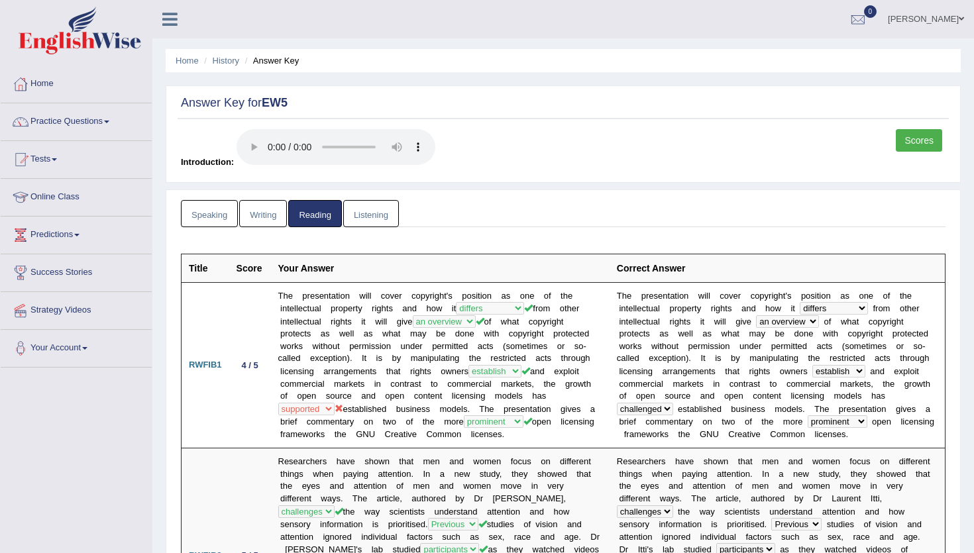
click at [265, 207] on link "Writing" at bounding box center [263, 213] width 48 height 27
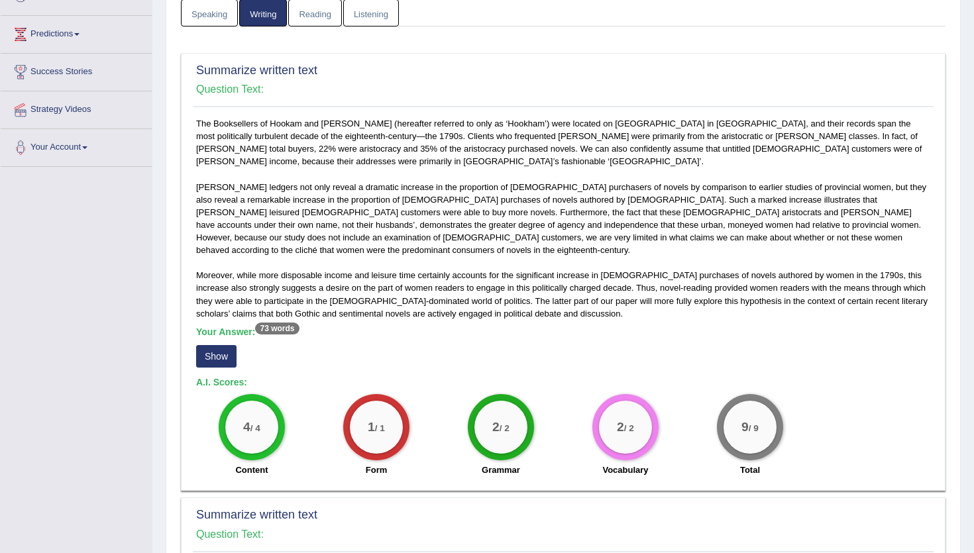
scroll to position [201, 0]
click at [226, 348] on button "Show" at bounding box center [216, 356] width 40 height 23
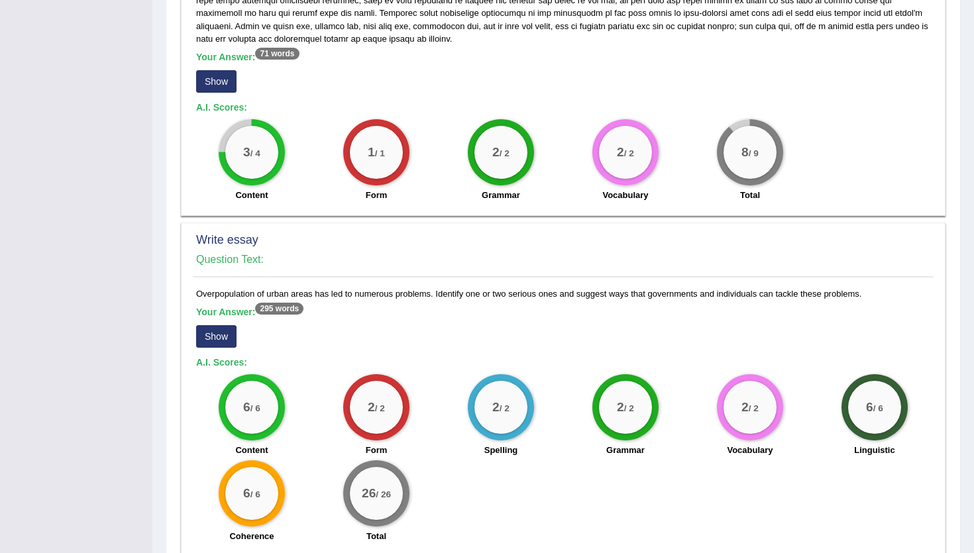
scroll to position [871, 0]
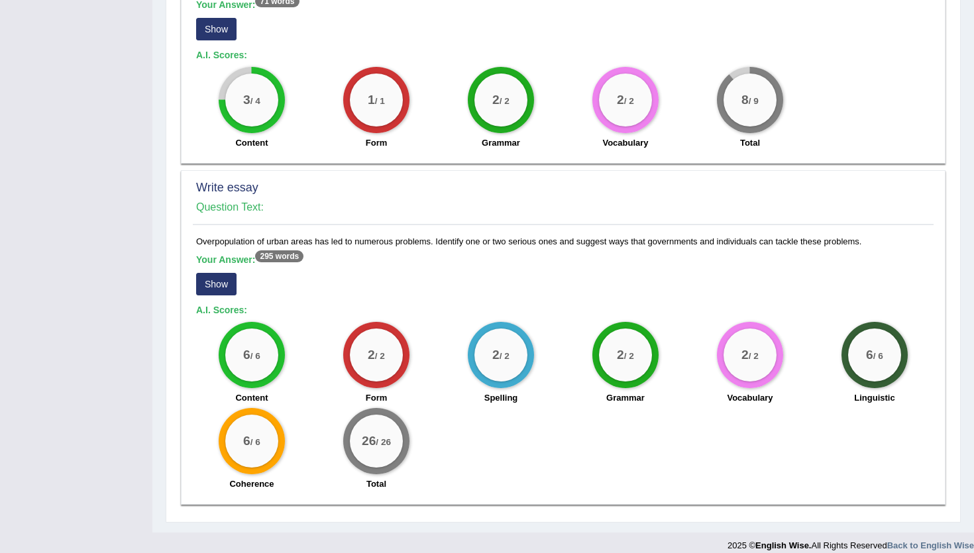
click at [230, 273] on button "Show" at bounding box center [216, 284] width 40 height 23
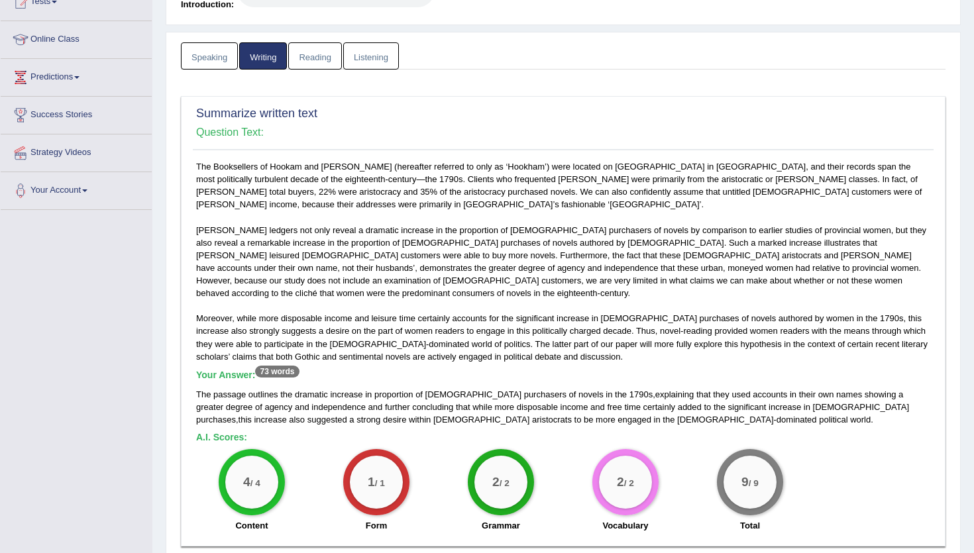
scroll to position [0, 0]
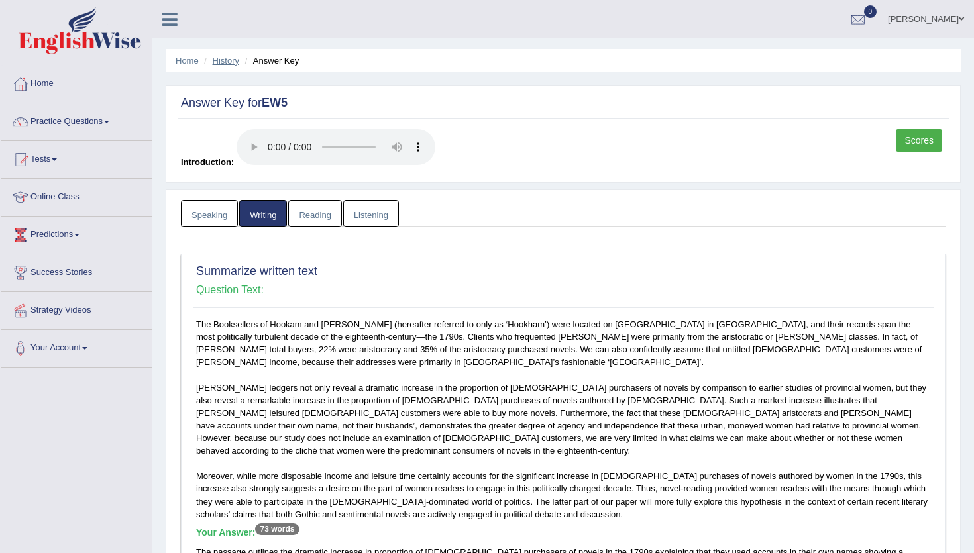
click at [232, 62] on link "History" at bounding box center [226, 61] width 27 height 10
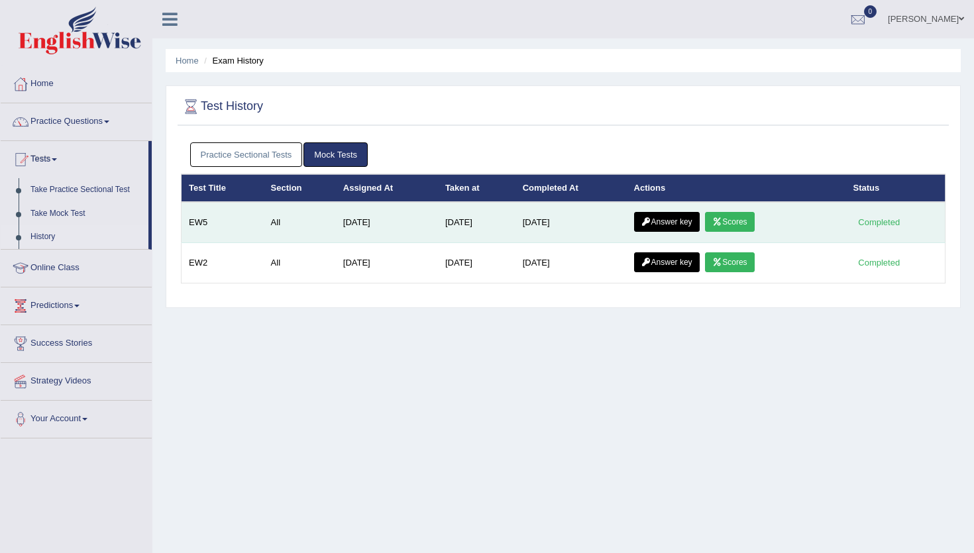
click at [720, 219] on icon at bounding box center [717, 222] width 10 height 8
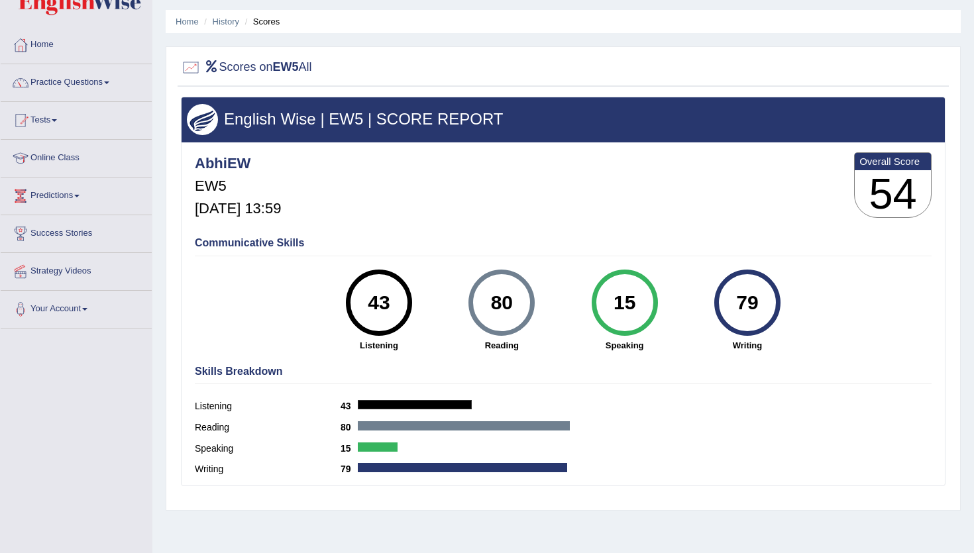
scroll to position [41, 0]
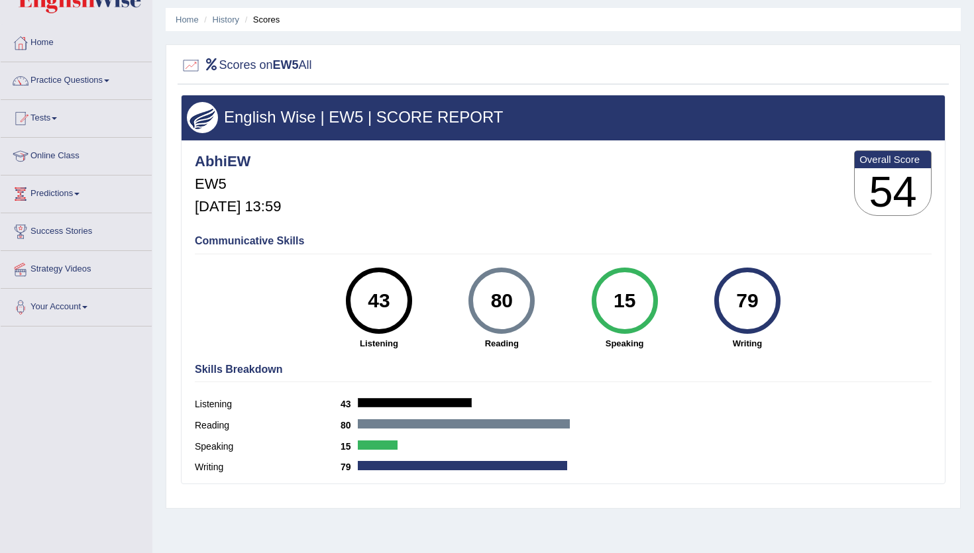
click at [498, 303] on div "80" at bounding box center [502, 301] width 48 height 56
click at [745, 301] on div "79" at bounding box center [747, 301] width 48 height 56
click at [392, 303] on div "43" at bounding box center [379, 301] width 48 height 56
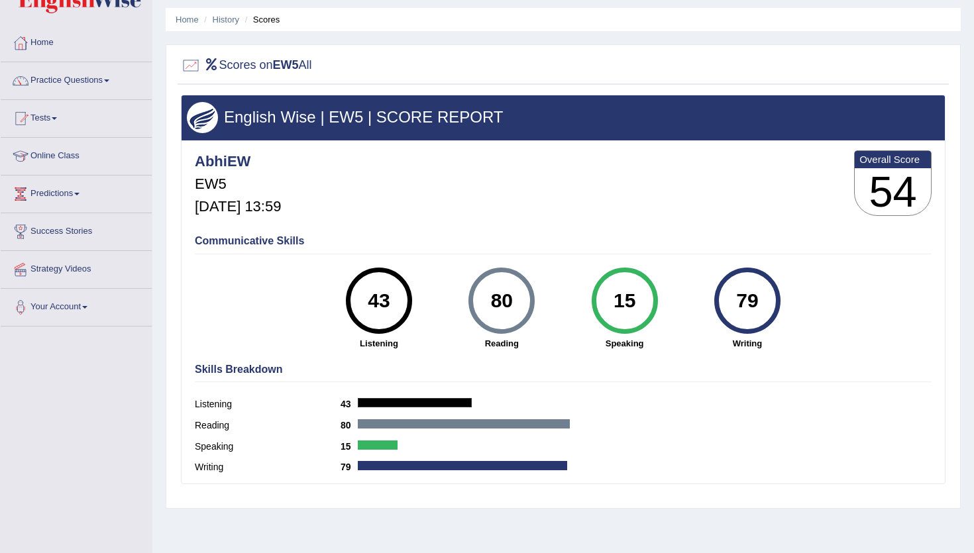
click at [392, 303] on div "43" at bounding box center [379, 301] width 48 height 56
click at [621, 295] on div "15" at bounding box center [624, 301] width 48 height 56
click at [222, 18] on link "History" at bounding box center [226, 20] width 27 height 10
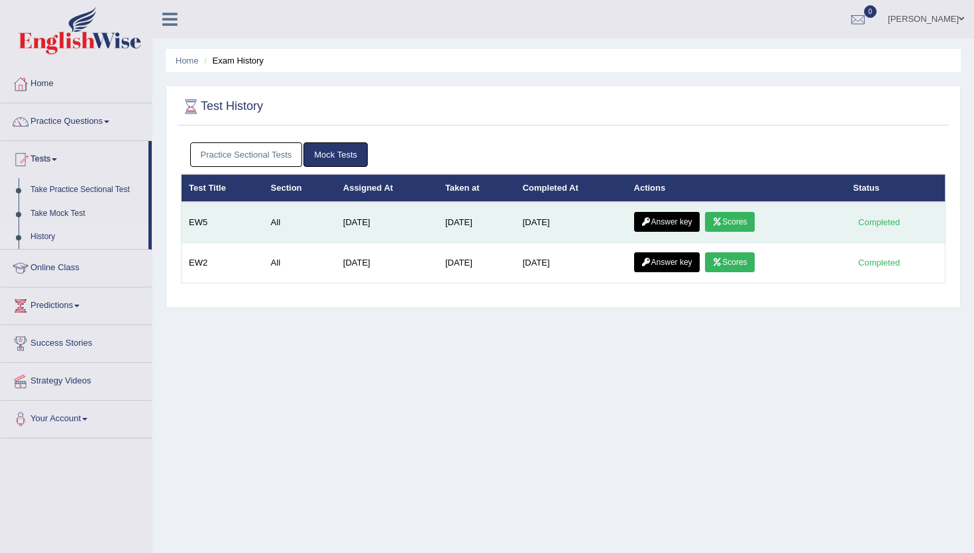
click at [683, 222] on link "Answer key" at bounding box center [667, 222] width 66 height 20
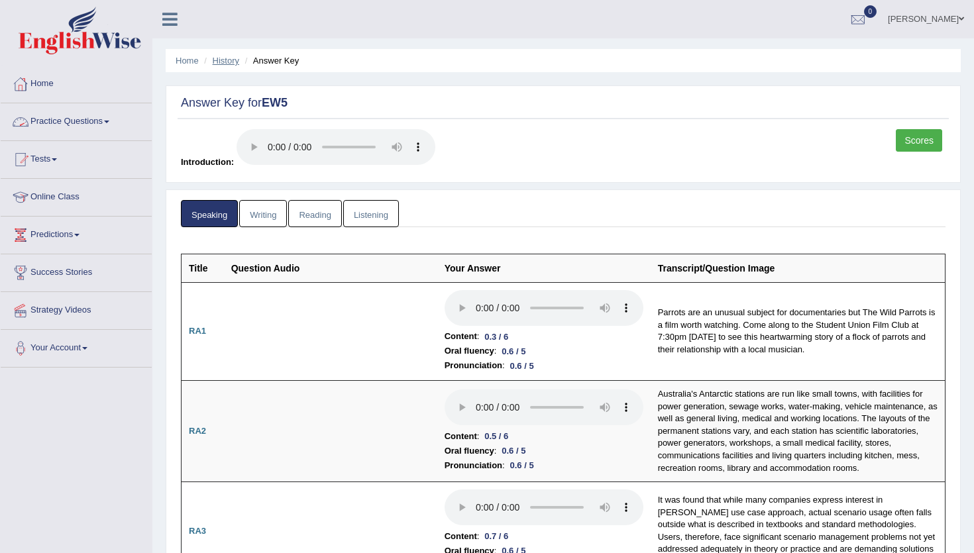
click at [231, 62] on link "History" at bounding box center [226, 61] width 27 height 10
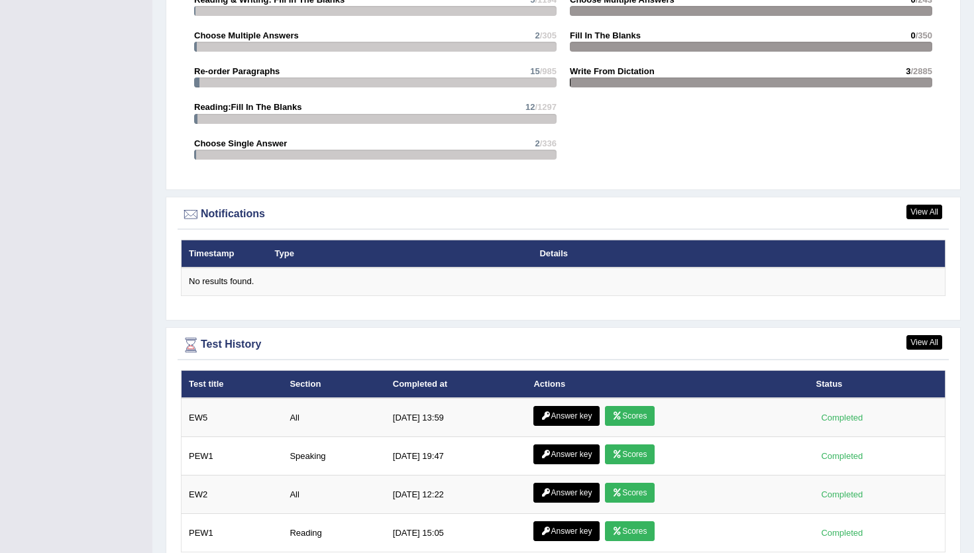
scroll to position [1490, 0]
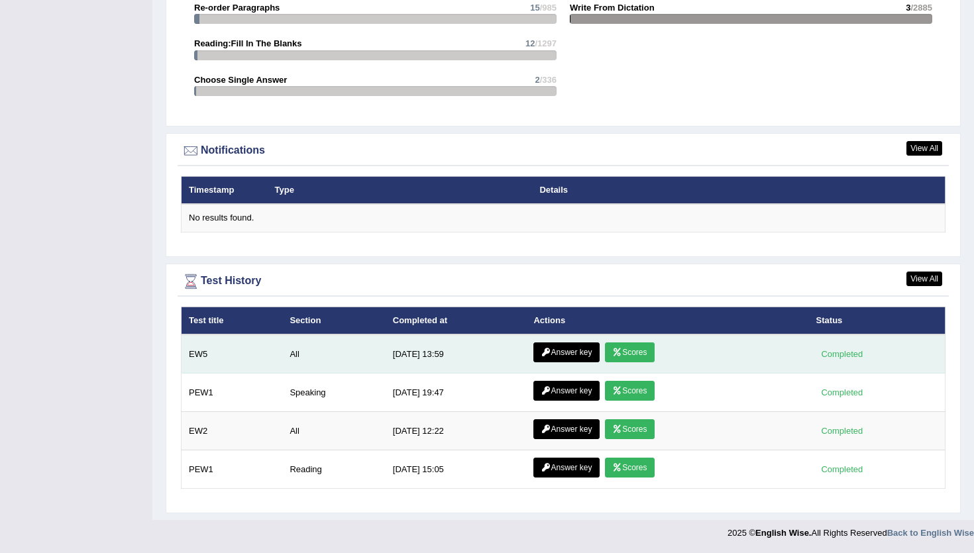
click at [631, 349] on link "Scores" at bounding box center [629, 353] width 49 height 20
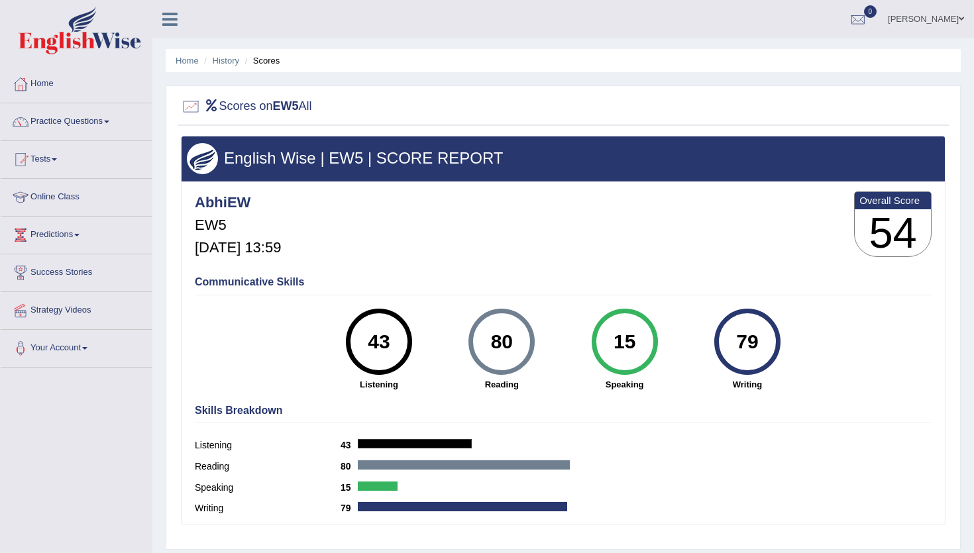
click at [385, 162] on h3 "English Wise | EW5 | SCORE REPORT" at bounding box center [563, 158] width 753 height 17
click at [476, 163] on h3 "English Wise | EW5 | SCORE REPORT" at bounding box center [563, 158] width 753 height 17
click at [616, 351] on div "15" at bounding box center [624, 342] width 48 height 56
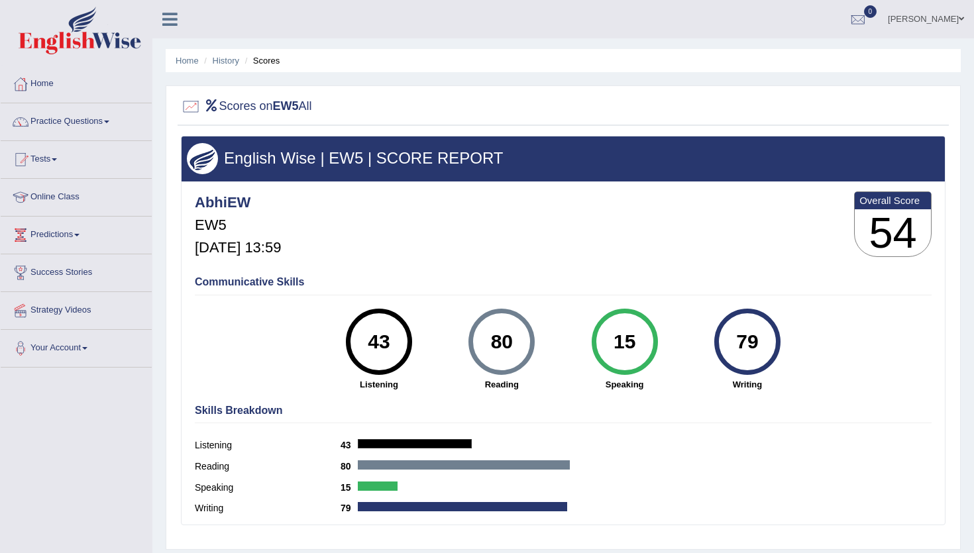
click at [616, 351] on div "15" at bounding box center [624, 342] width 48 height 56
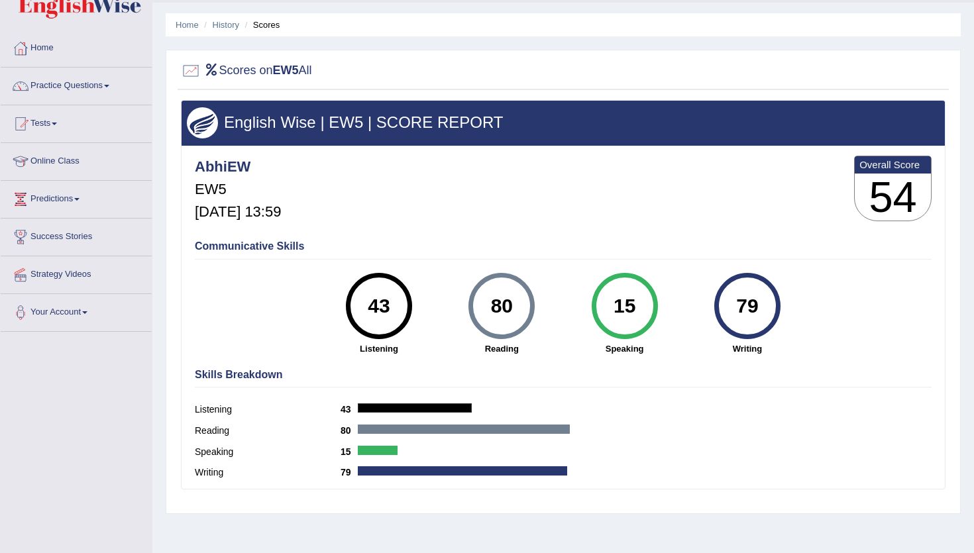
scroll to position [37, 0]
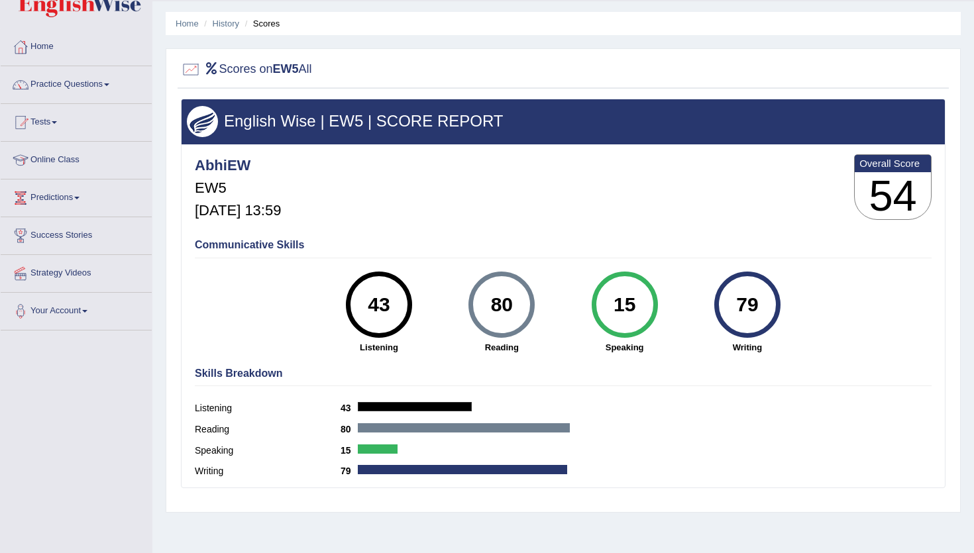
click at [616, 351] on strong "Speaking" at bounding box center [624, 347] width 109 height 13
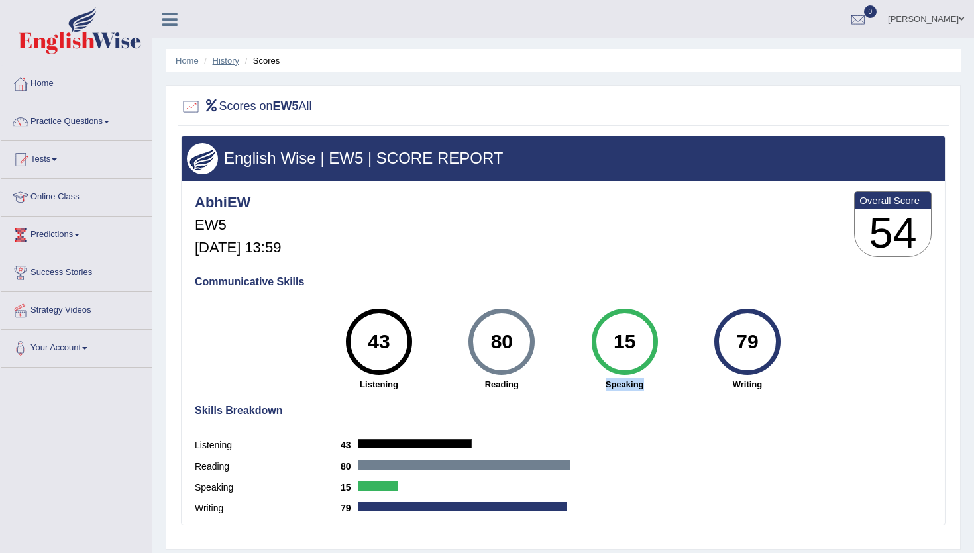
click at [235, 62] on link "History" at bounding box center [226, 61] width 27 height 10
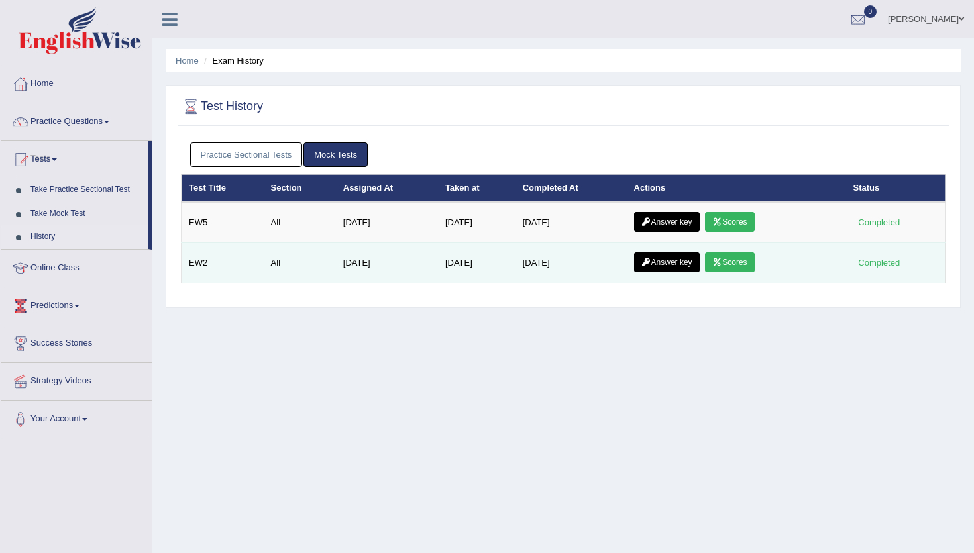
click at [729, 262] on link "Scores" at bounding box center [729, 262] width 49 height 20
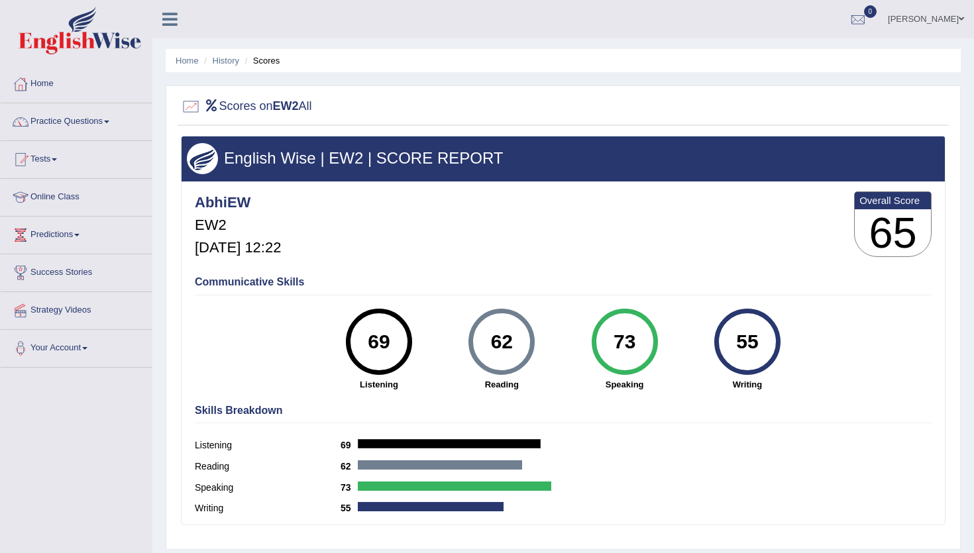
click at [500, 348] on div "62" at bounding box center [502, 342] width 48 height 56
click at [606, 401] on div "Skills Breakdown Listening 69 Reading 62 Speaking 73 Writing 55" at bounding box center [562, 461] width 743 height 127
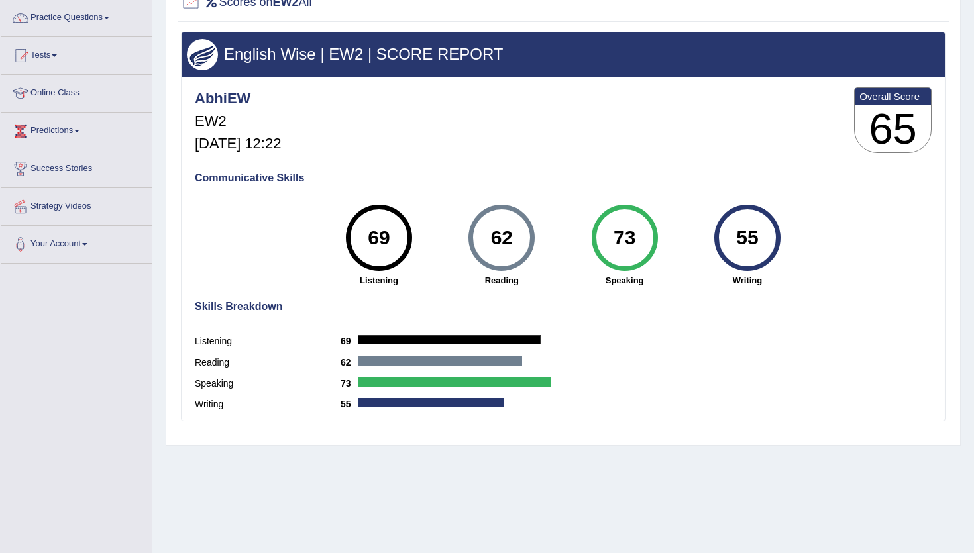
scroll to position [142, 0]
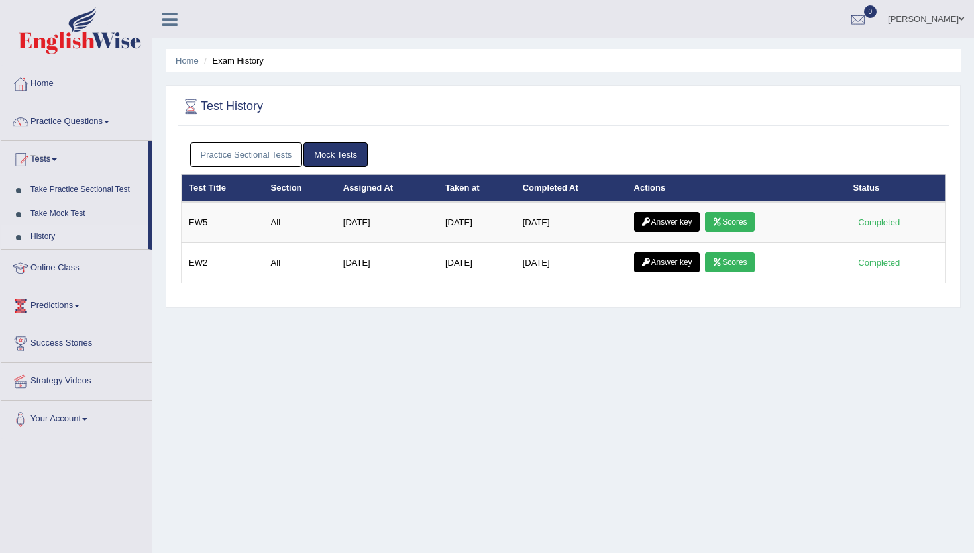
click at [266, 154] on link "Practice Sectional Tests" at bounding box center [246, 154] width 113 height 25
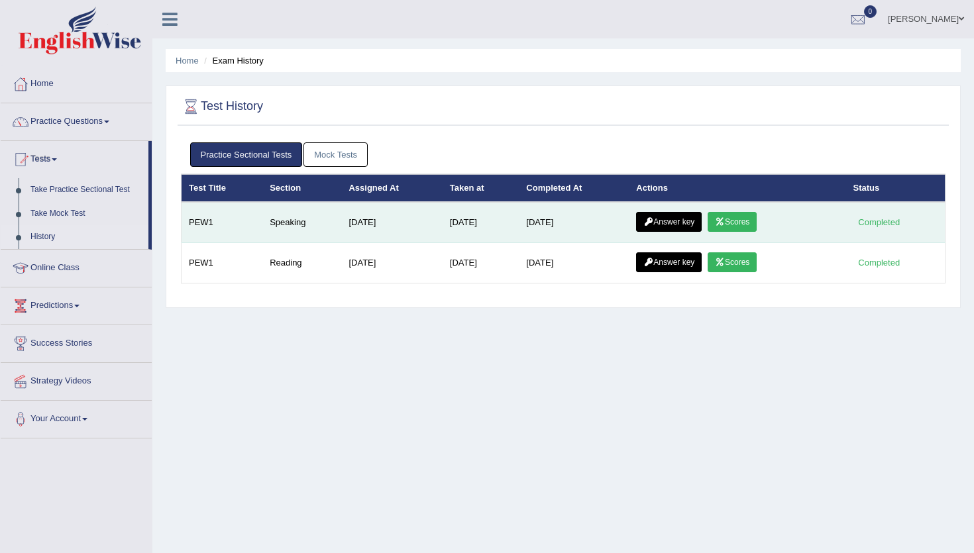
click at [742, 219] on link "Scores" at bounding box center [732, 222] width 49 height 20
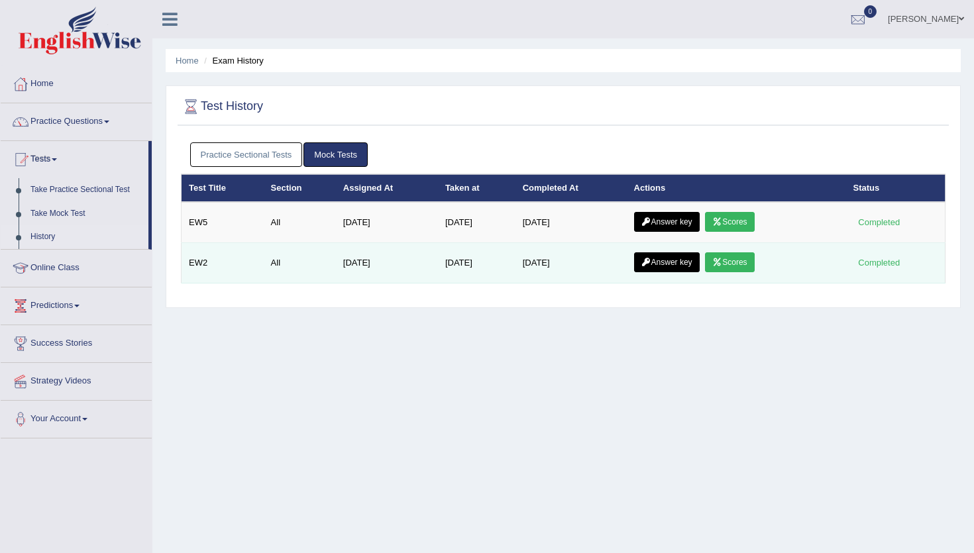
click at [742, 270] on link "Scores" at bounding box center [729, 262] width 49 height 20
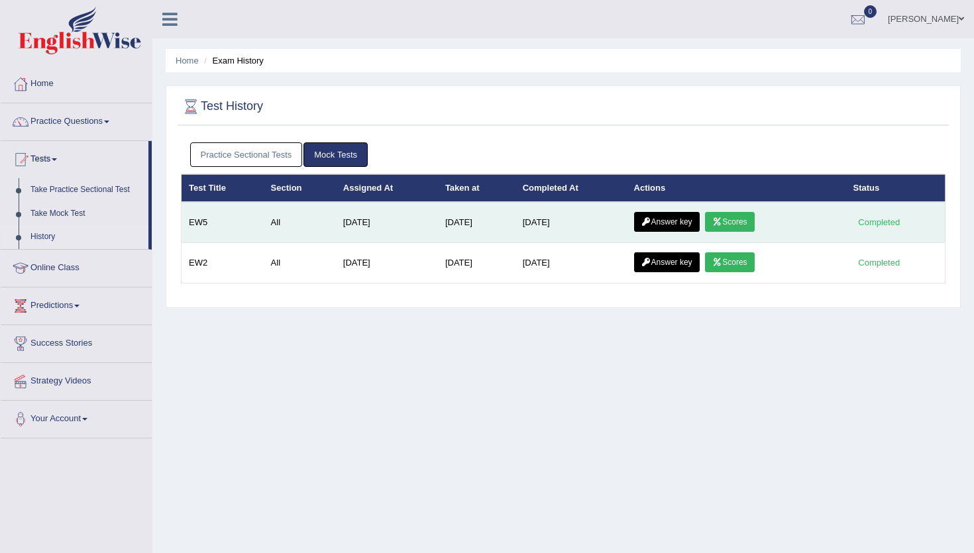
click at [732, 227] on link "Scores" at bounding box center [729, 222] width 49 height 20
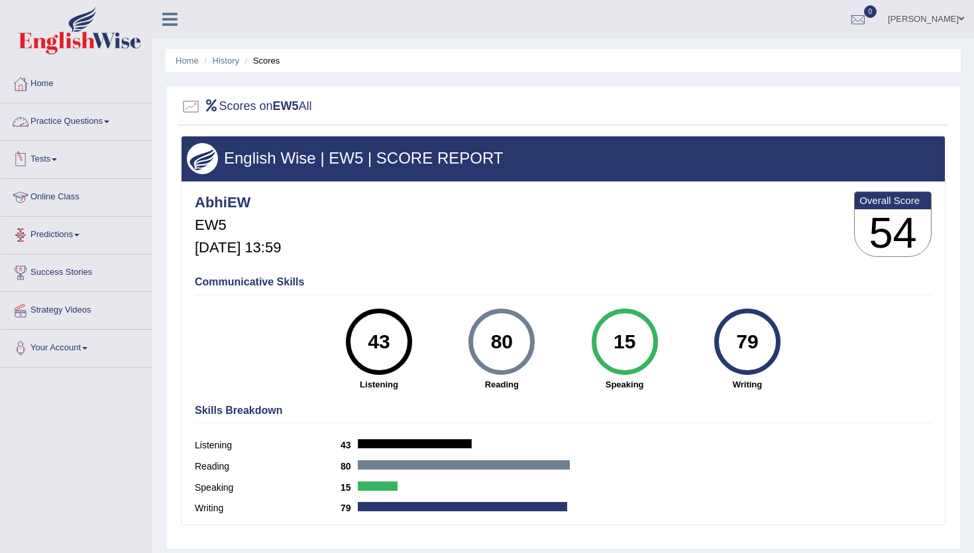
click at [56, 122] on link "Practice Questions" at bounding box center [76, 119] width 151 height 33
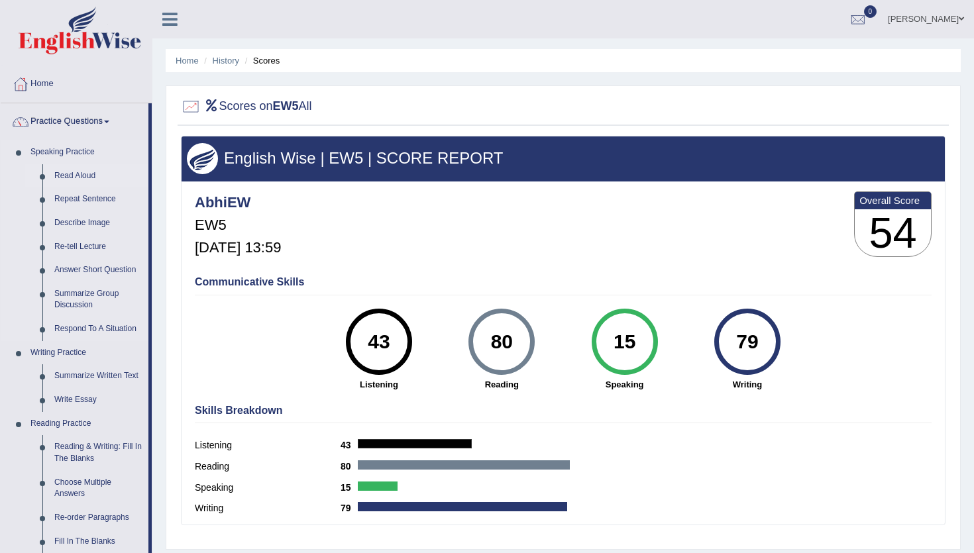
click at [68, 179] on link "Read Aloud" at bounding box center [98, 176] width 100 height 24
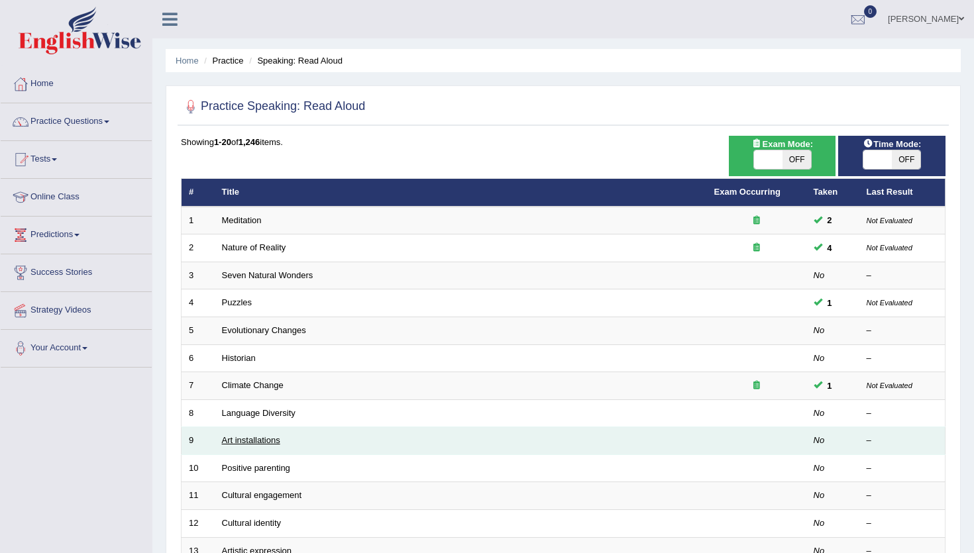
click at [272, 439] on link "Art installations" at bounding box center [251, 440] width 58 height 10
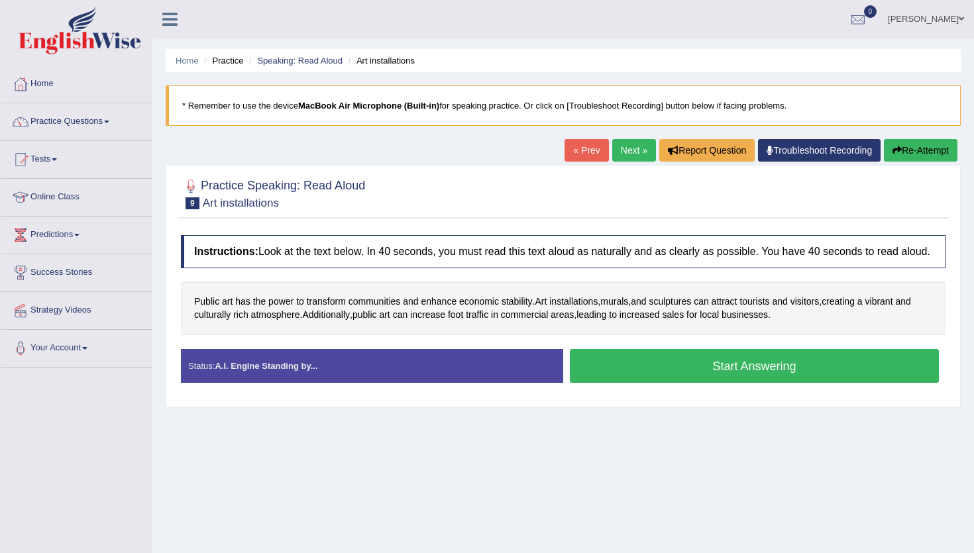
click at [636, 383] on button "Start Answering" at bounding box center [754, 366] width 369 height 34
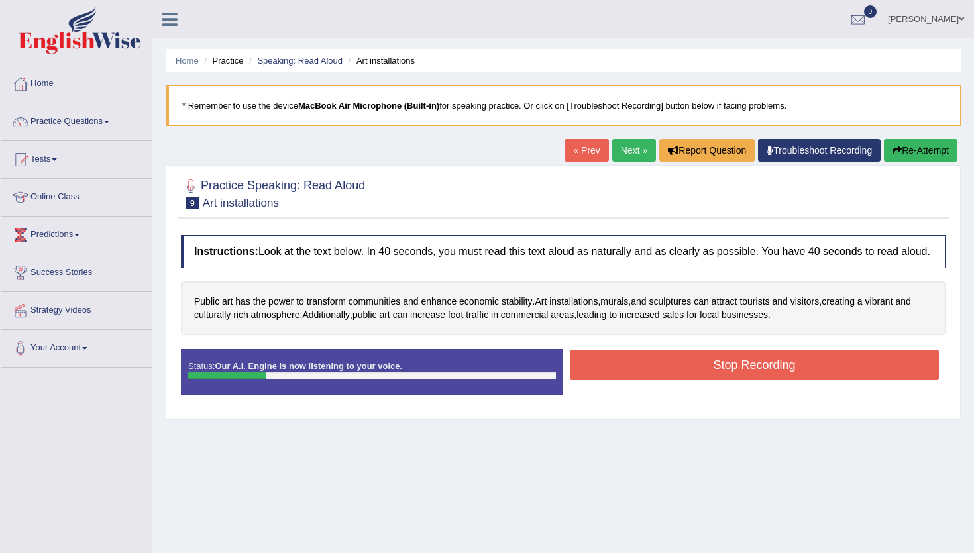
click at [702, 376] on button "Stop Recording" at bounding box center [754, 365] width 369 height 30
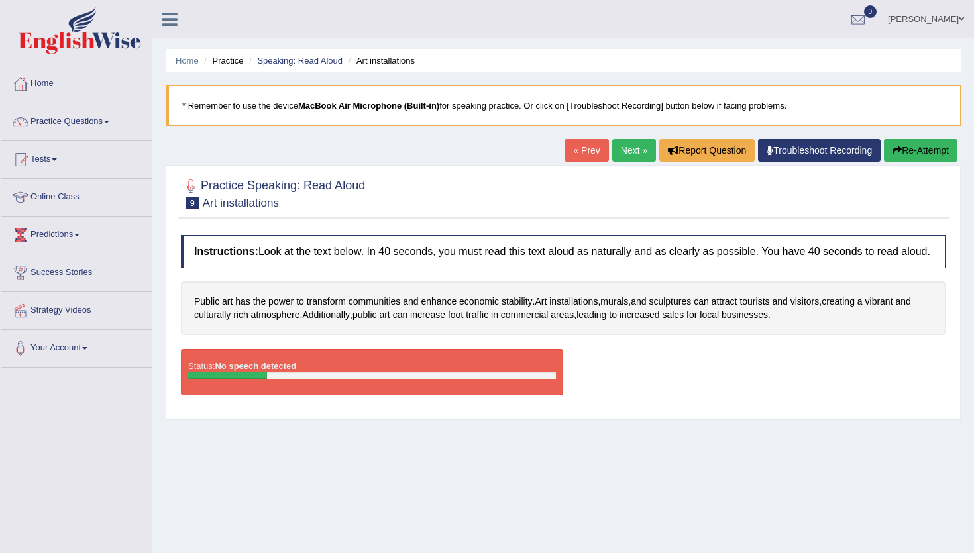
click at [912, 150] on button "Re-Attempt" at bounding box center [921, 150] width 74 height 23
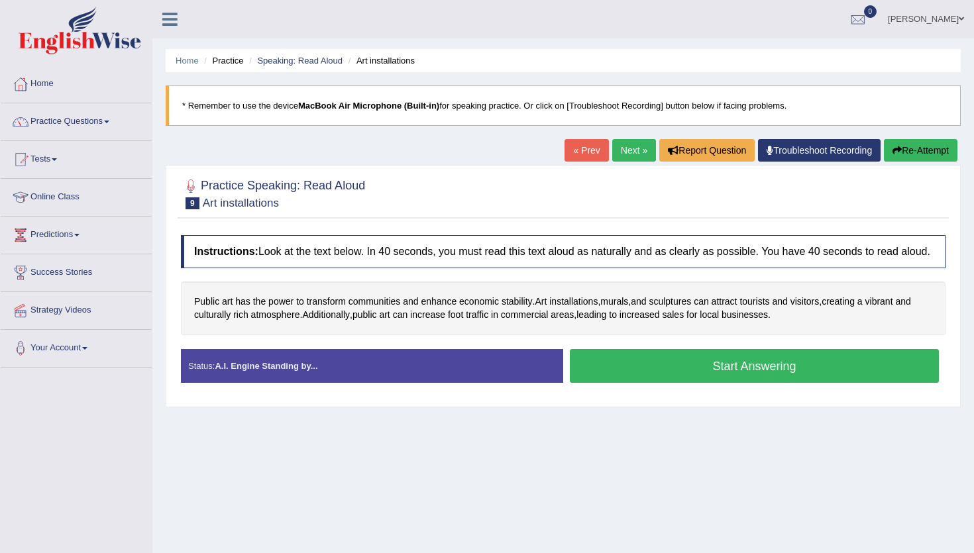
click at [724, 383] on button "Start Answering" at bounding box center [754, 366] width 369 height 34
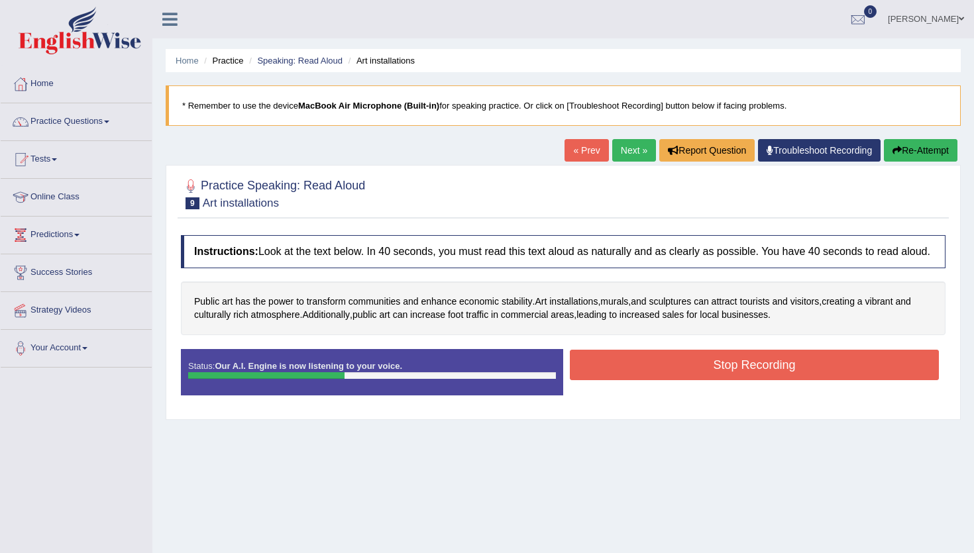
click at [723, 380] on button "Stop Recording" at bounding box center [754, 365] width 369 height 30
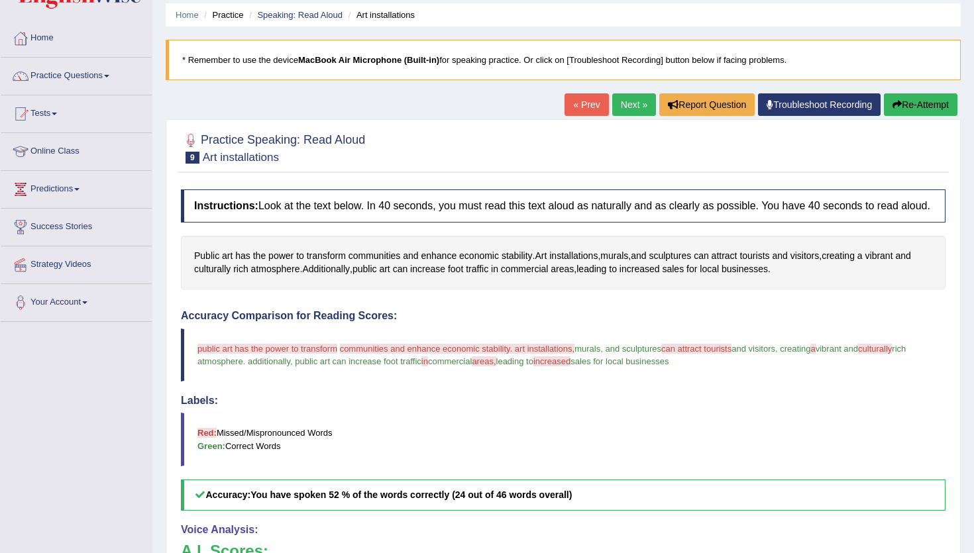
scroll to position [40, 0]
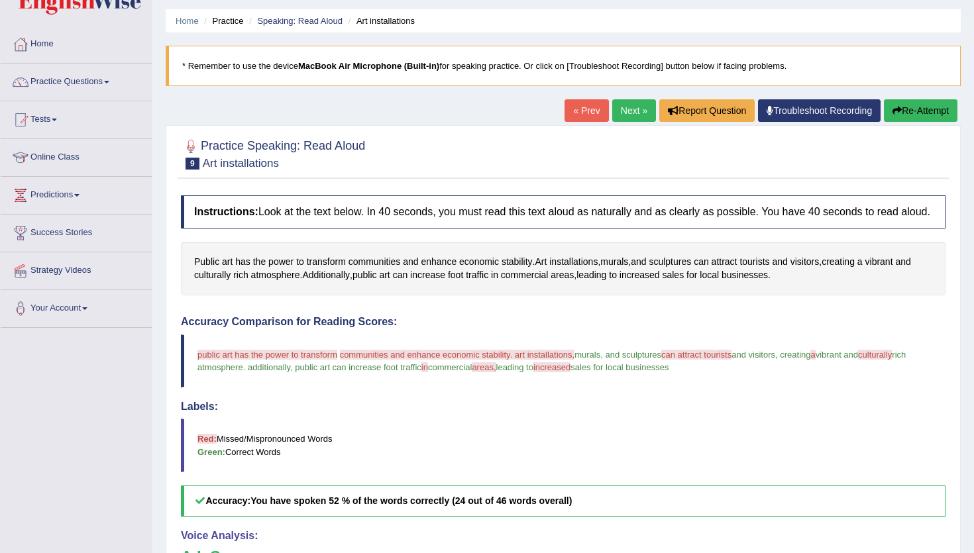
click at [914, 112] on button "Re-Attempt" at bounding box center [921, 110] width 74 height 23
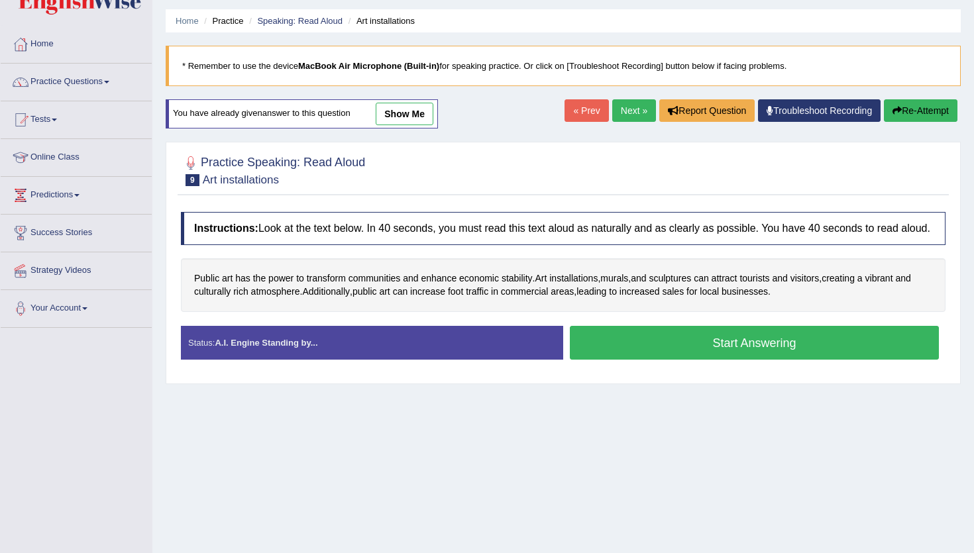
click at [684, 358] on button "Start Answering" at bounding box center [754, 343] width 369 height 34
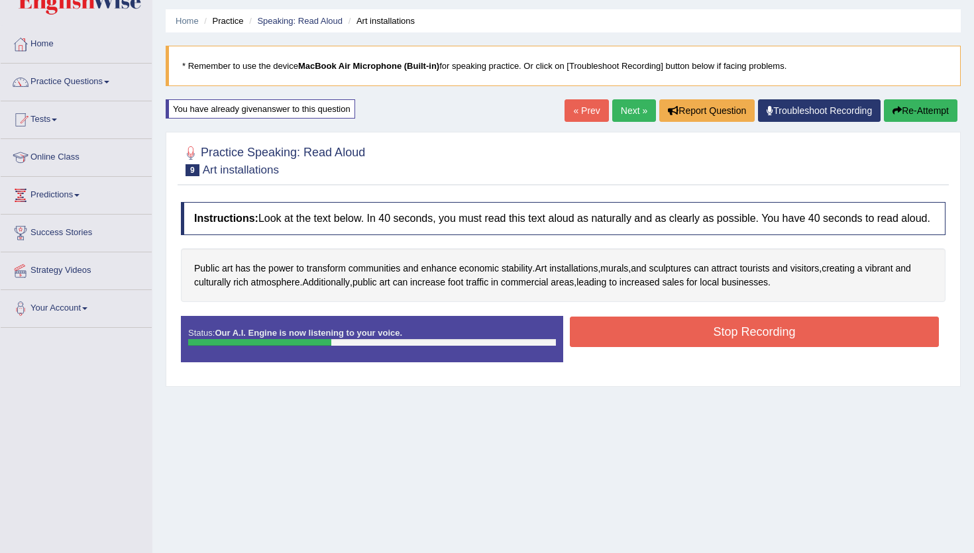
click at [690, 347] on button "Stop Recording" at bounding box center [754, 332] width 369 height 30
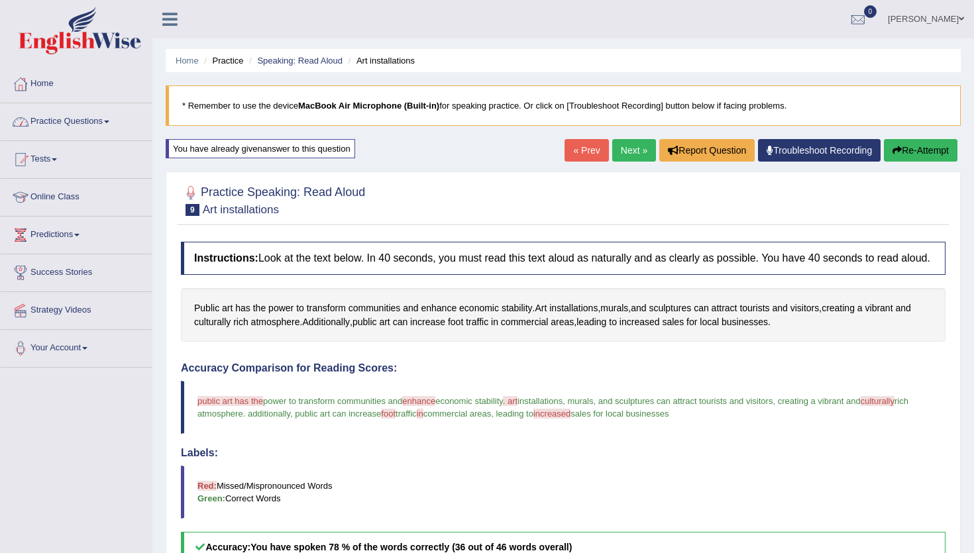
click at [52, 85] on link "Home" at bounding box center [76, 82] width 151 height 33
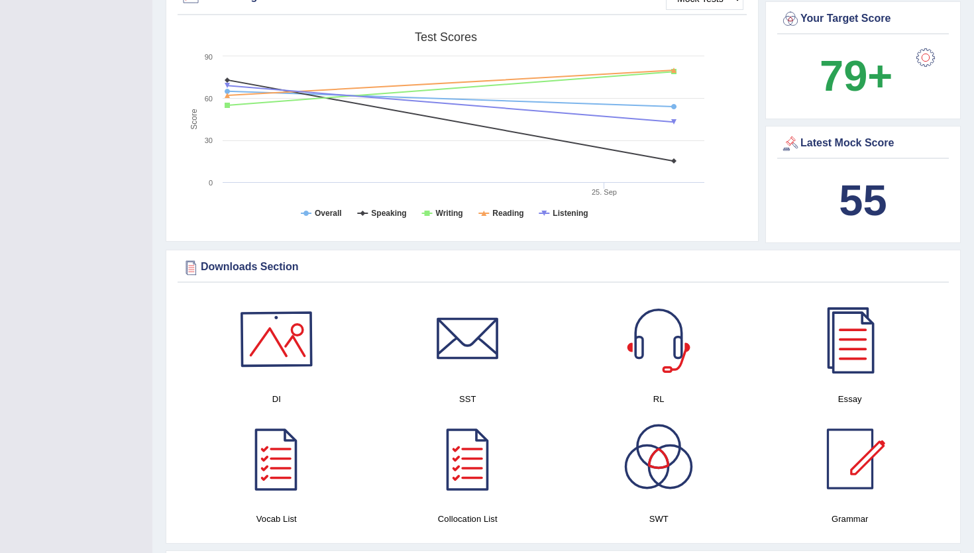
scroll to position [329, 0]
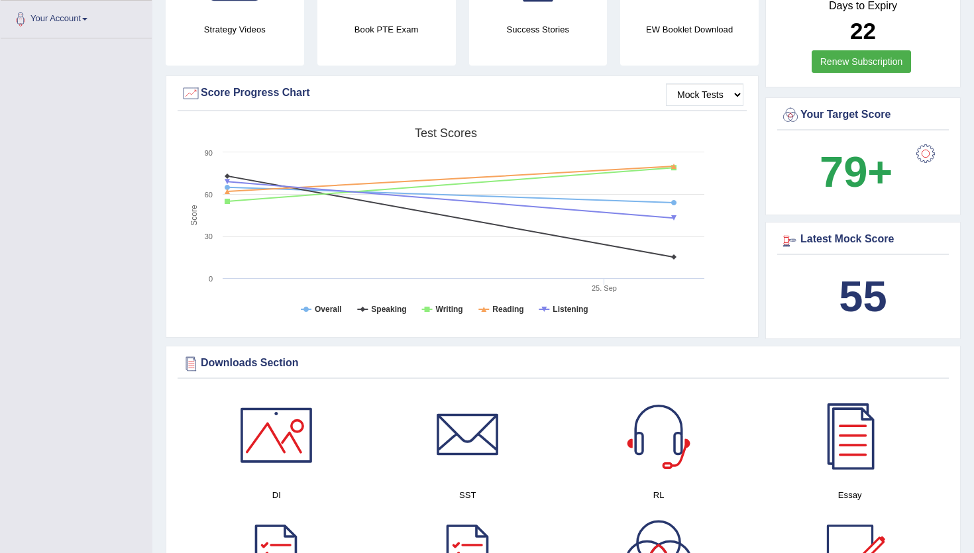
click at [854, 307] on b "55" at bounding box center [863, 296] width 48 height 48
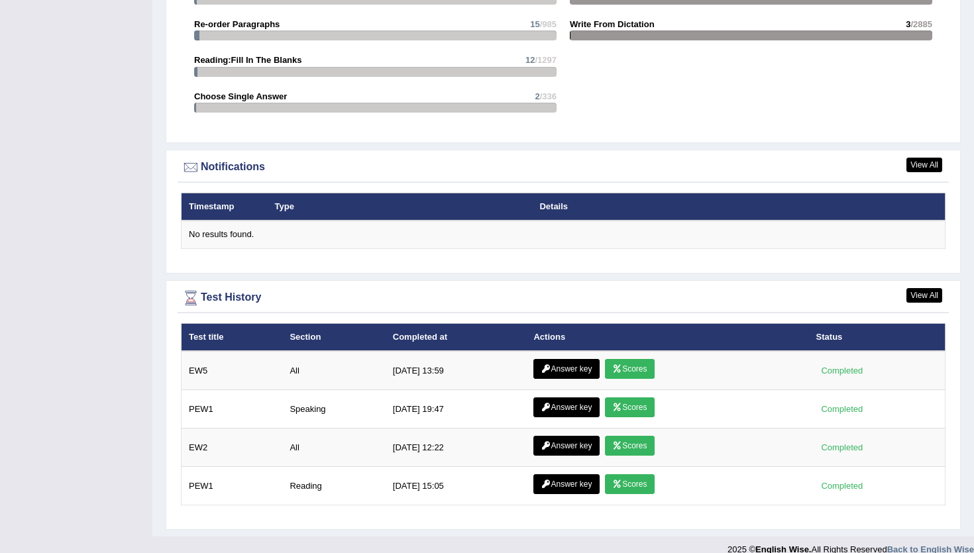
scroll to position [1490, 0]
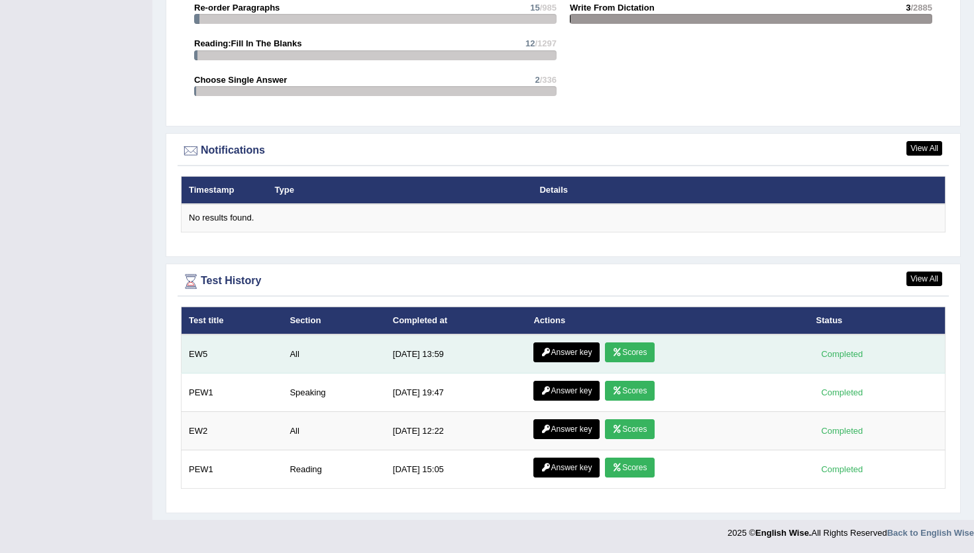
click at [643, 351] on link "Scores" at bounding box center [629, 353] width 49 height 20
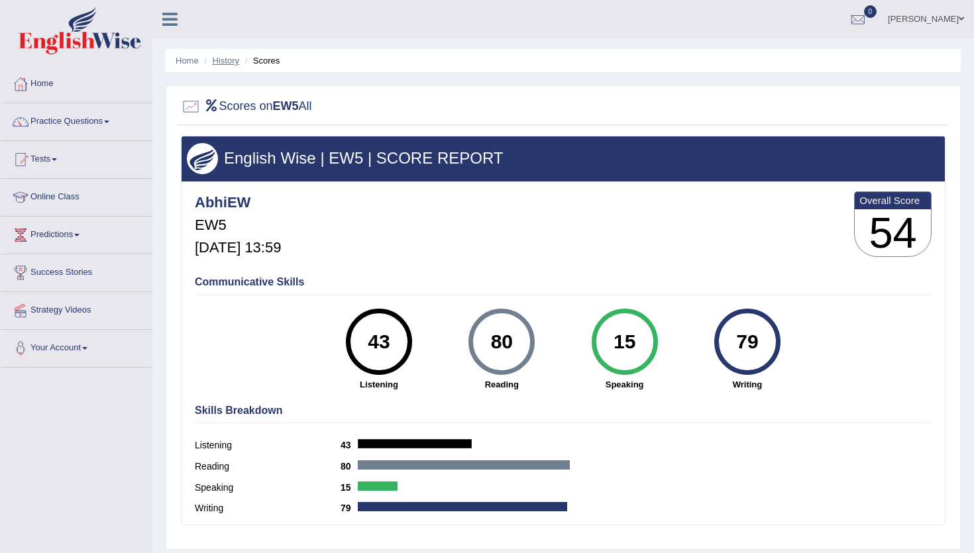
click at [223, 56] on link "History" at bounding box center [226, 61] width 27 height 10
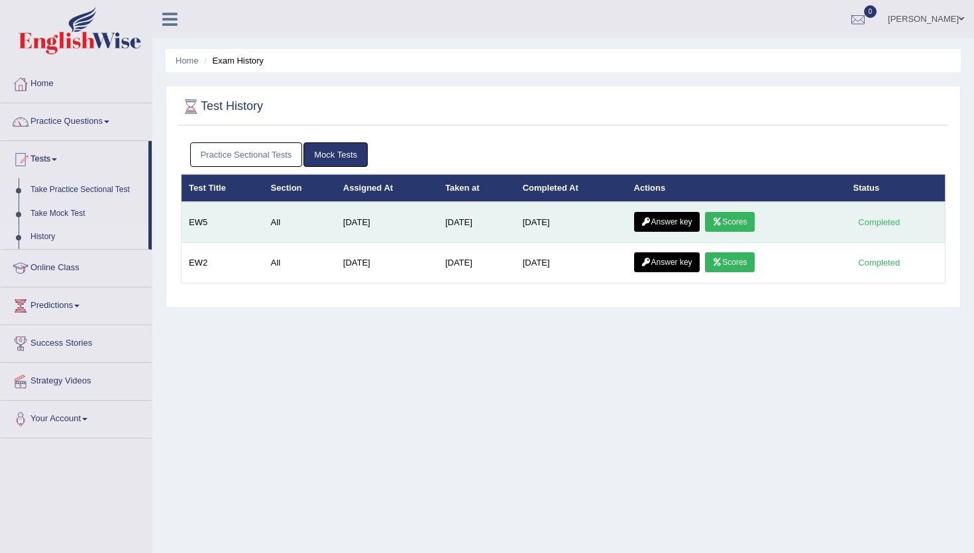
click at [730, 221] on link "Scores" at bounding box center [729, 222] width 49 height 20
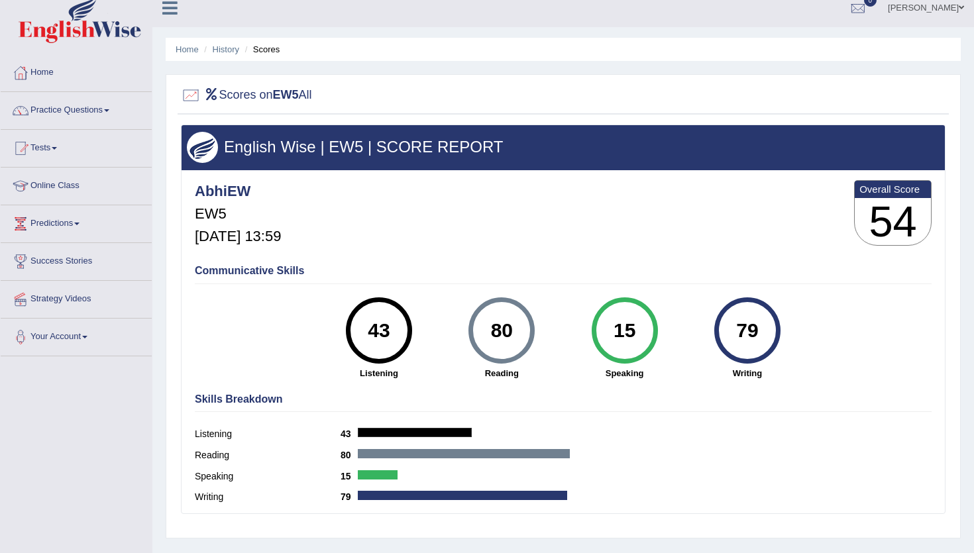
scroll to position [18, 0]
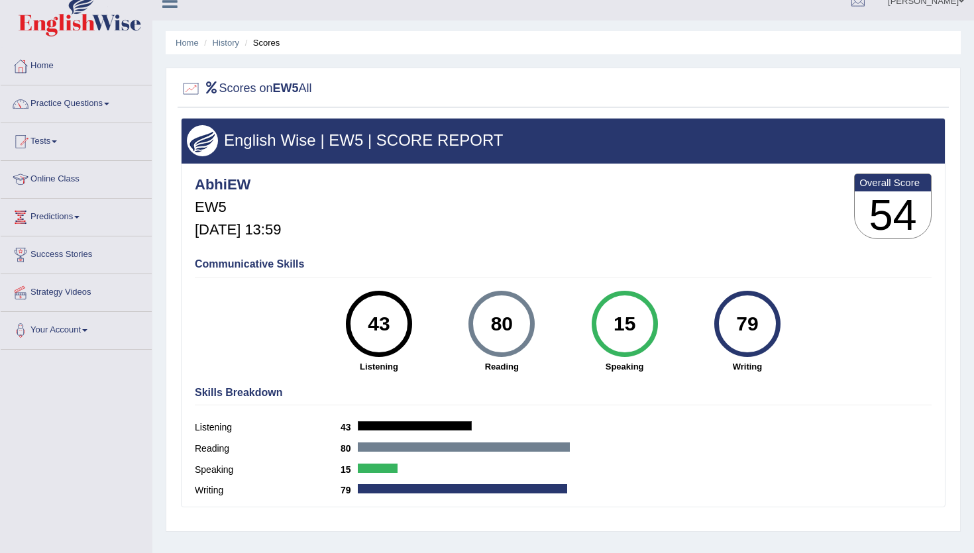
click at [662, 204] on div "AbhiEW EW5 [DATE] 13:59 Overall Score 54" at bounding box center [562, 209] width 743 height 79
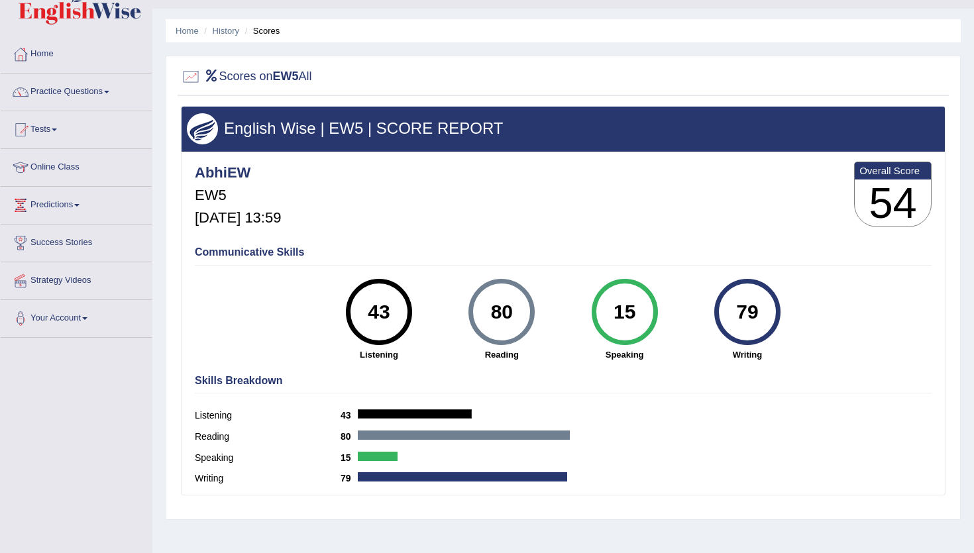
scroll to position [0, 0]
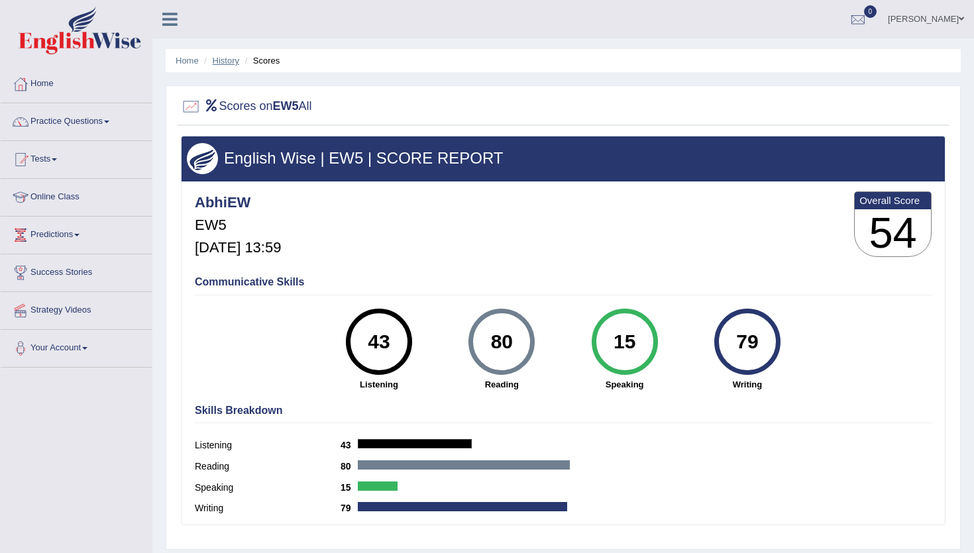
click at [228, 59] on link "History" at bounding box center [226, 61] width 27 height 10
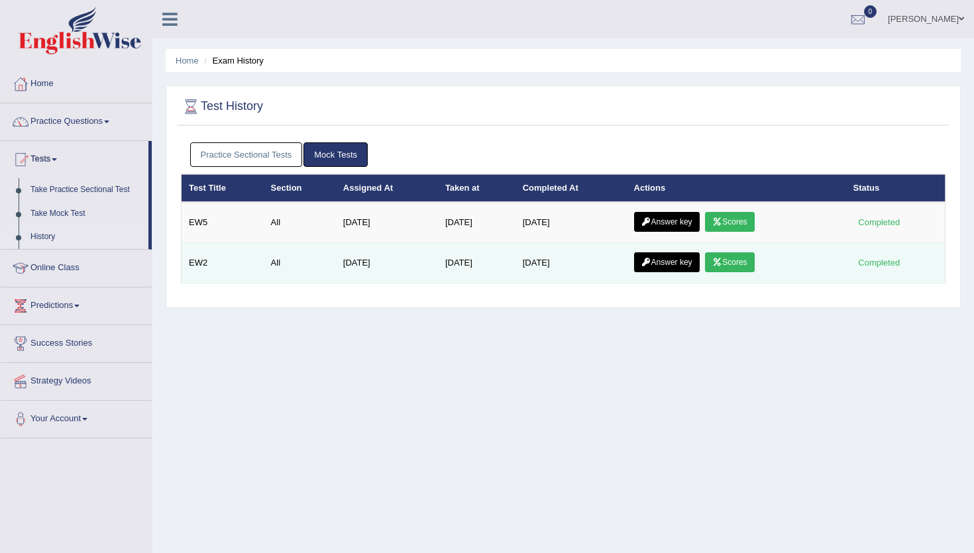
click at [539, 263] on td "Sep 24, 2025" at bounding box center [571, 263] width 111 height 40
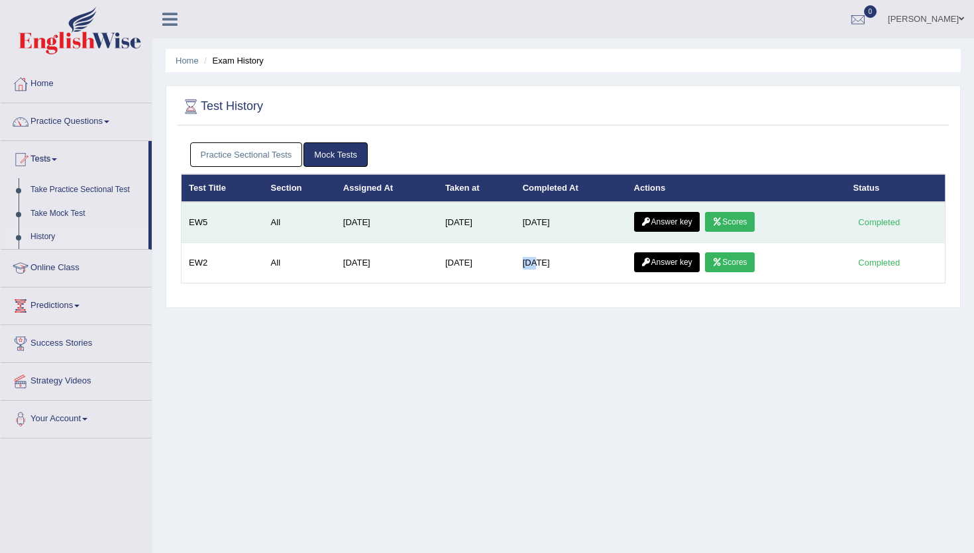
click at [754, 225] on link "Scores" at bounding box center [729, 222] width 49 height 20
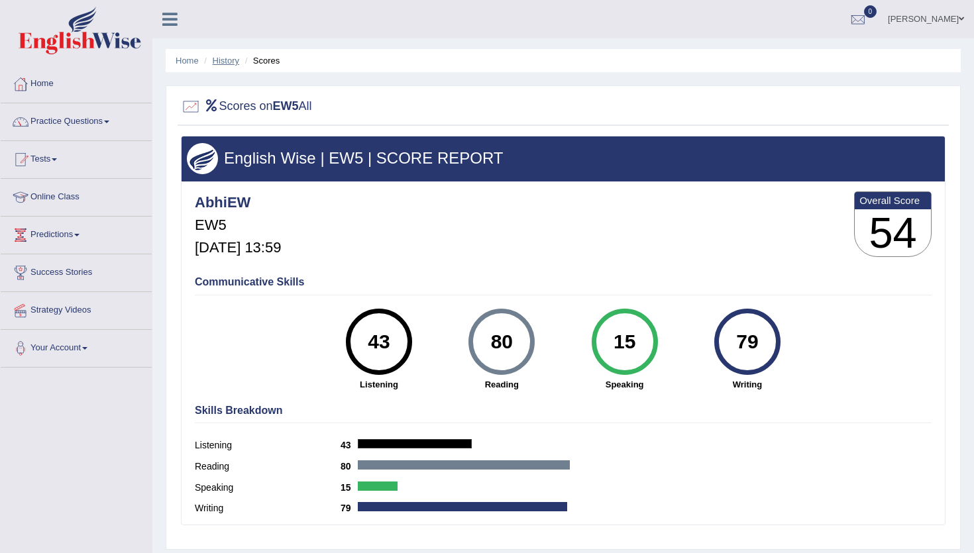
click at [221, 60] on link "History" at bounding box center [226, 61] width 27 height 10
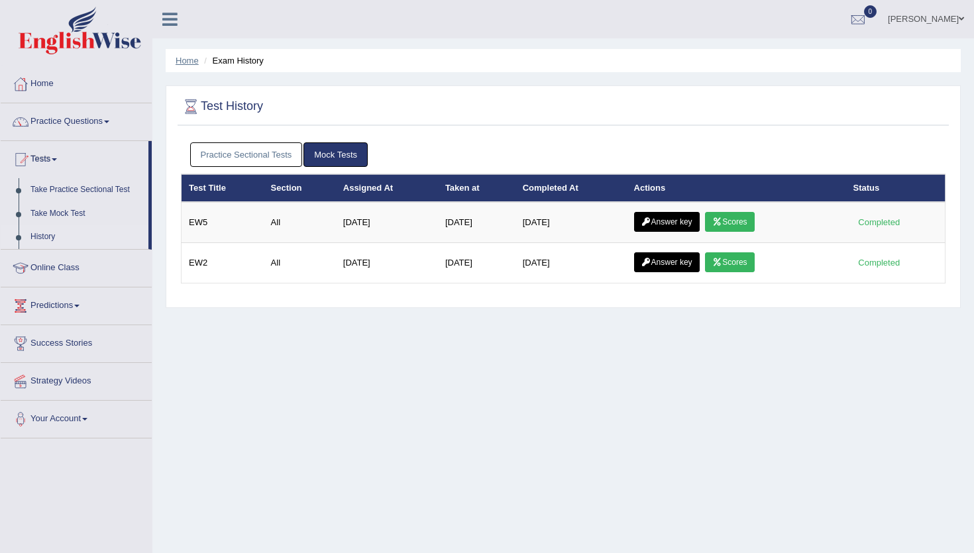
click at [183, 60] on link "Home" at bounding box center [187, 61] width 23 height 10
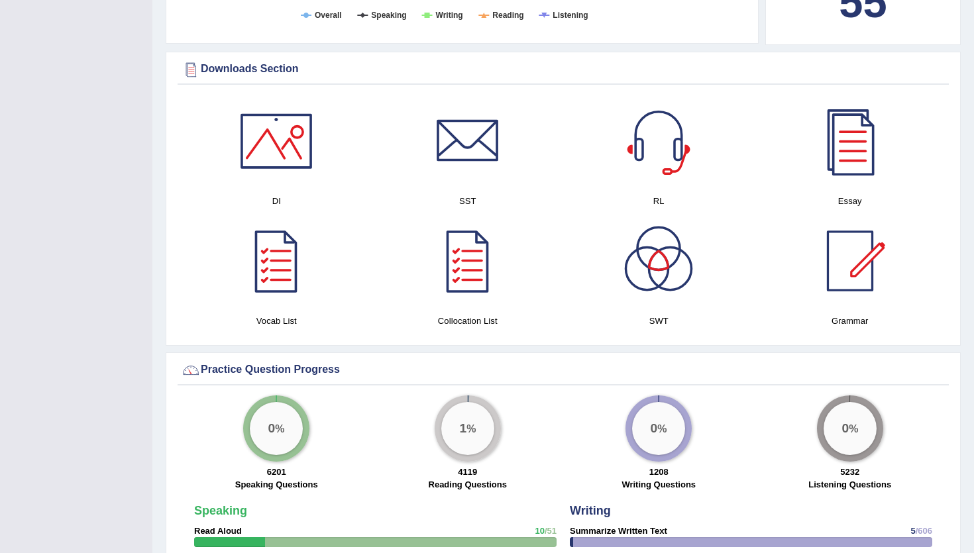
scroll to position [627, 0]
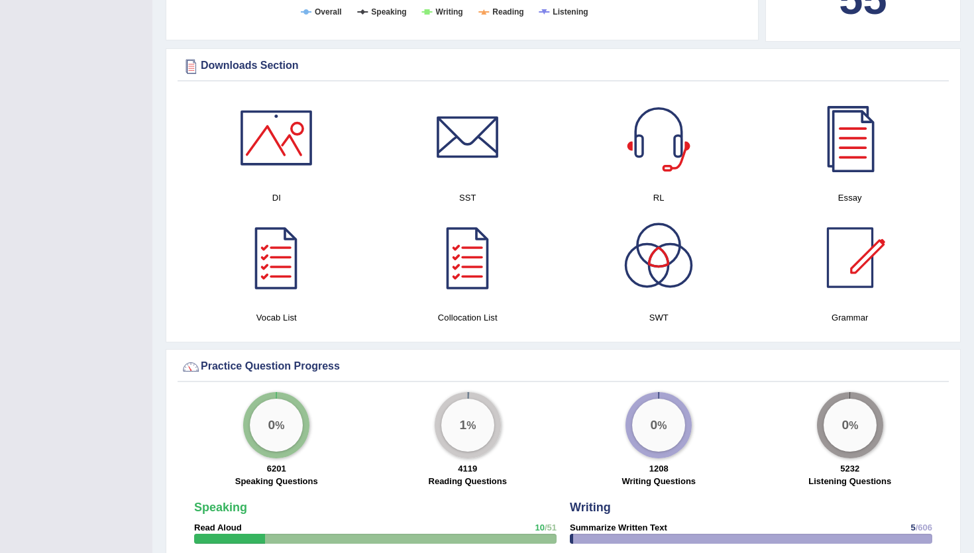
drag, startPoint x: 0, startPoint y: 0, endPoint x: 210, endPoint y: 15, distance: 210.6
click at [183, 60] on div at bounding box center [191, 66] width 20 height 20
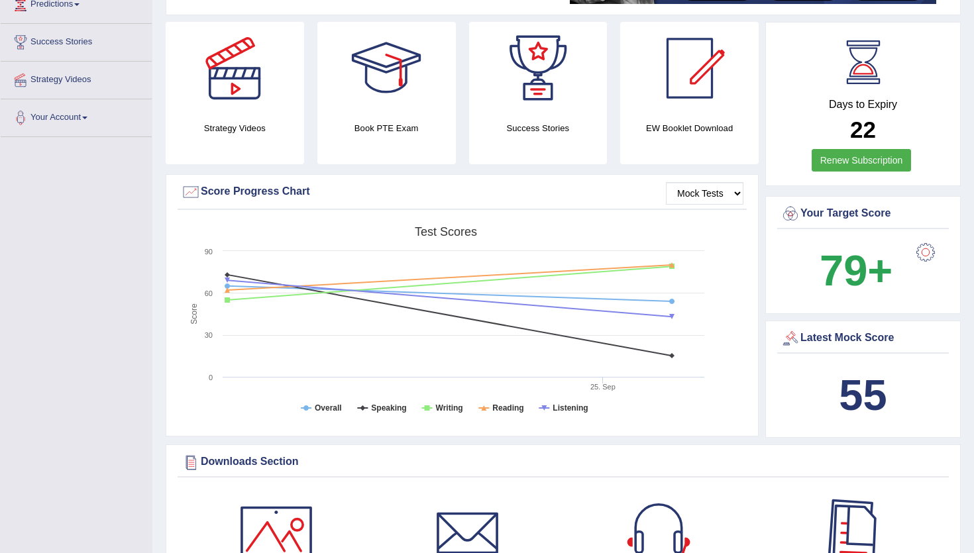
scroll to position [0, 0]
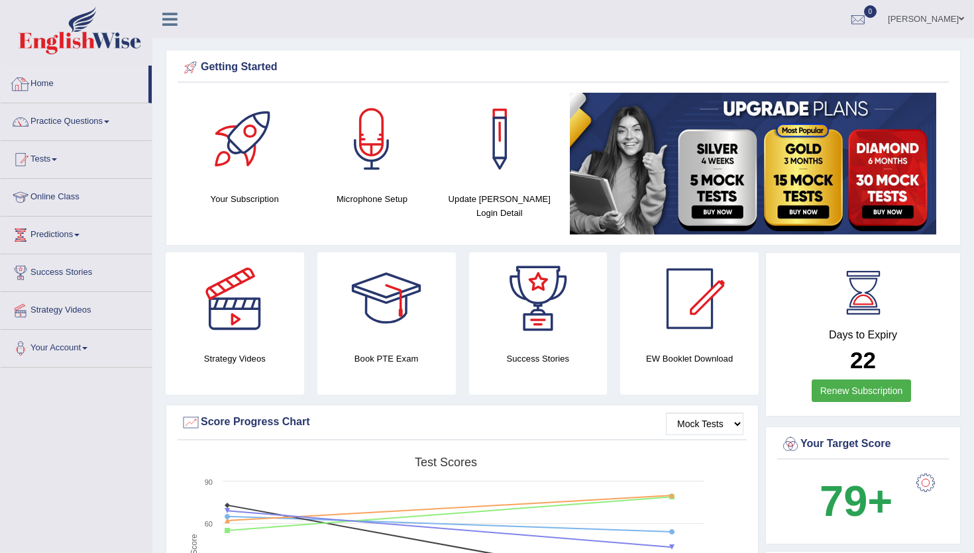
click at [64, 94] on link "Home" at bounding box center [75, 82] width 148 height 33
click at [38, 87] on link "Home" at bounding box center [75, 82] width 148 height 33
click at [394, 366] on div "Book PTE Exam" at bounding box center [386, 323] width 138 height 142
click at [70, 135] on link "Practice Questions" at bounding box center [76, 119] width 151 height 33
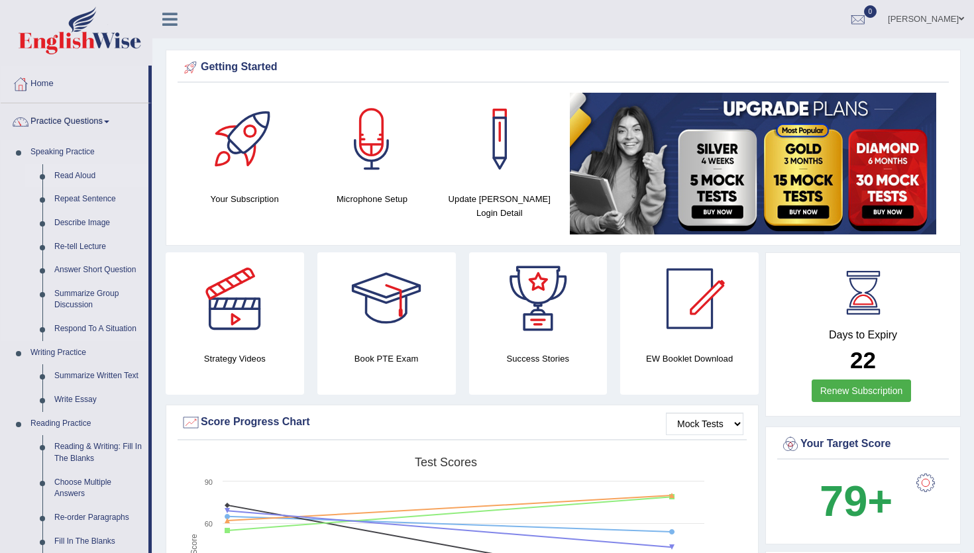
click at [74, 174] on link "Read Aloud" at bounding box center [98, 176] width 100 height 24
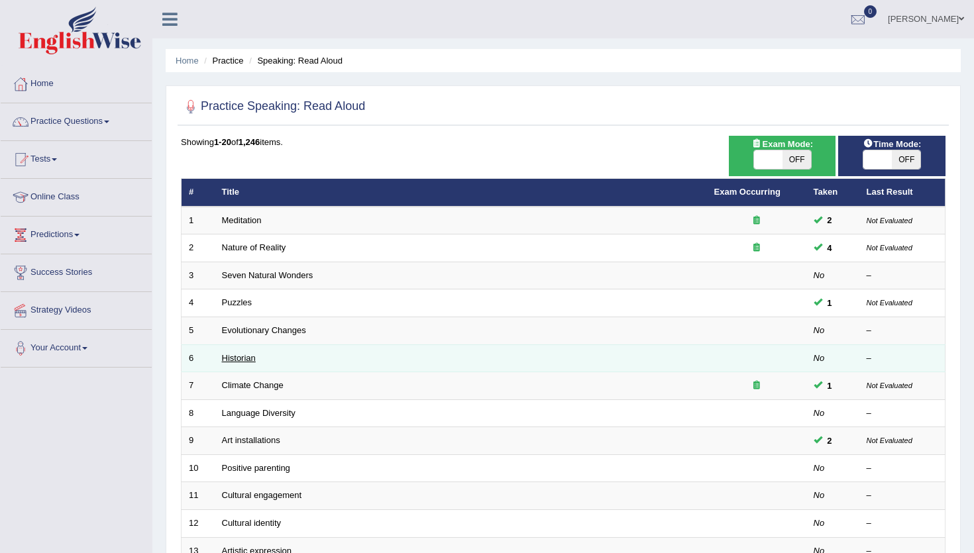
click at [248, 356] on link "Historian" at bounding box center [239, 358] width 34 height 10
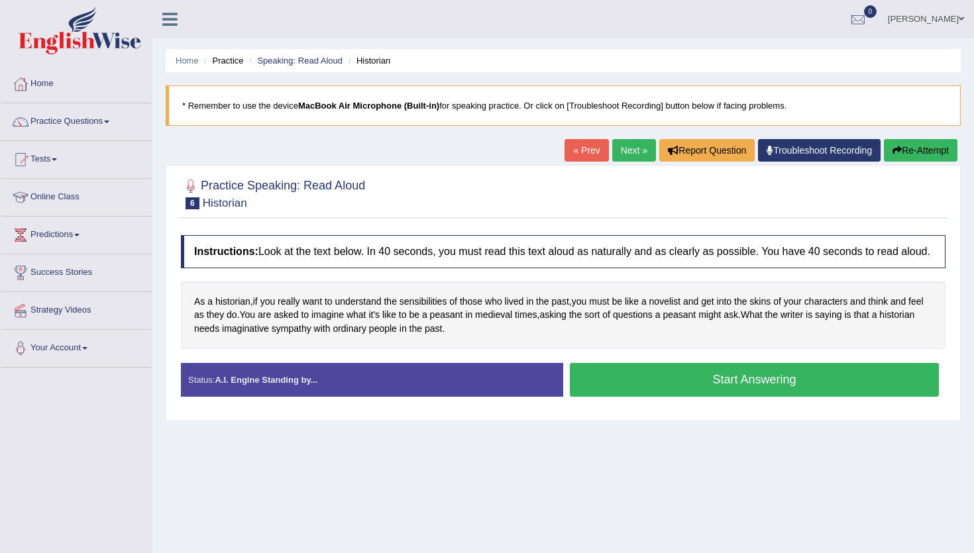
click at [614, 395] on button "Start Answering" at bounding box center [754, 380] width 369 height 34
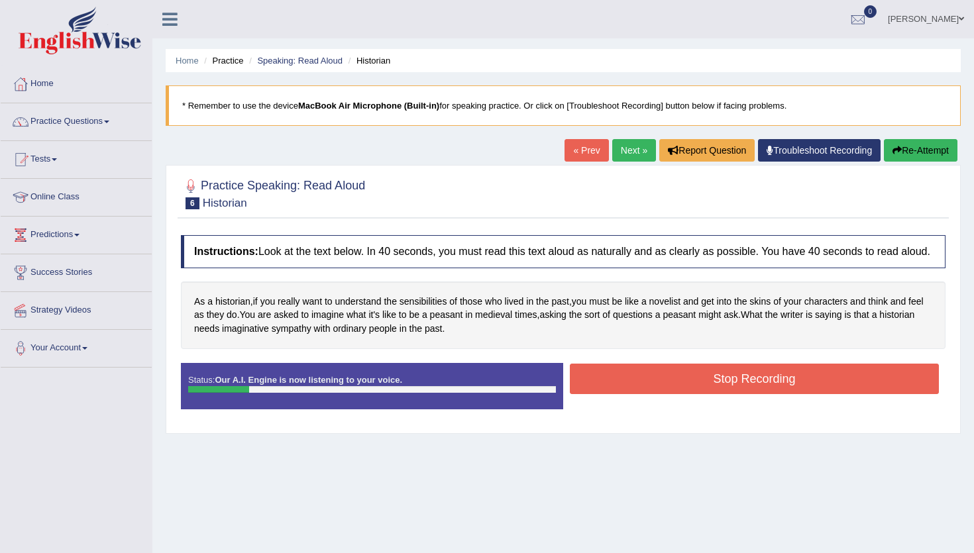
click at [614, 394] on button "Stop Recording" at bounding box center [754, 379] width 369 height 30
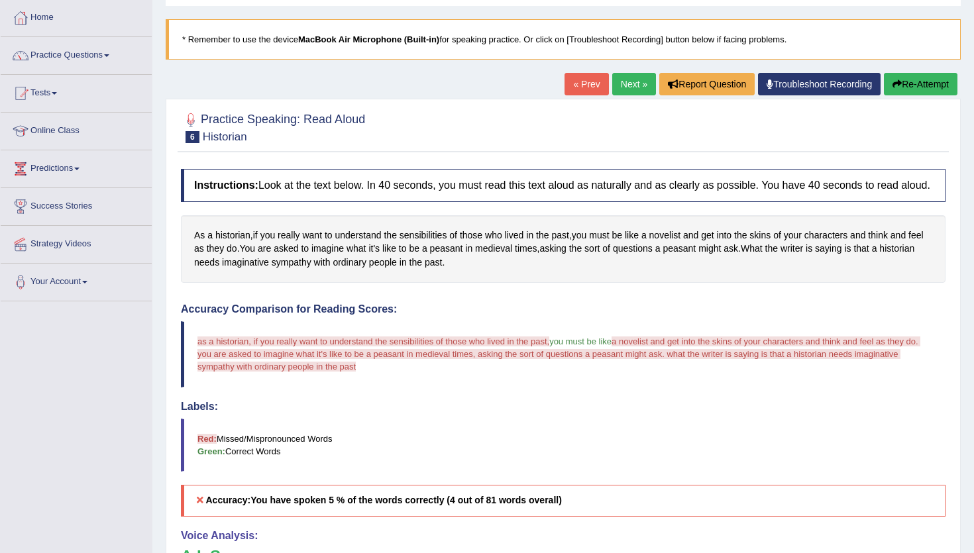
scroll to position [65, 0]
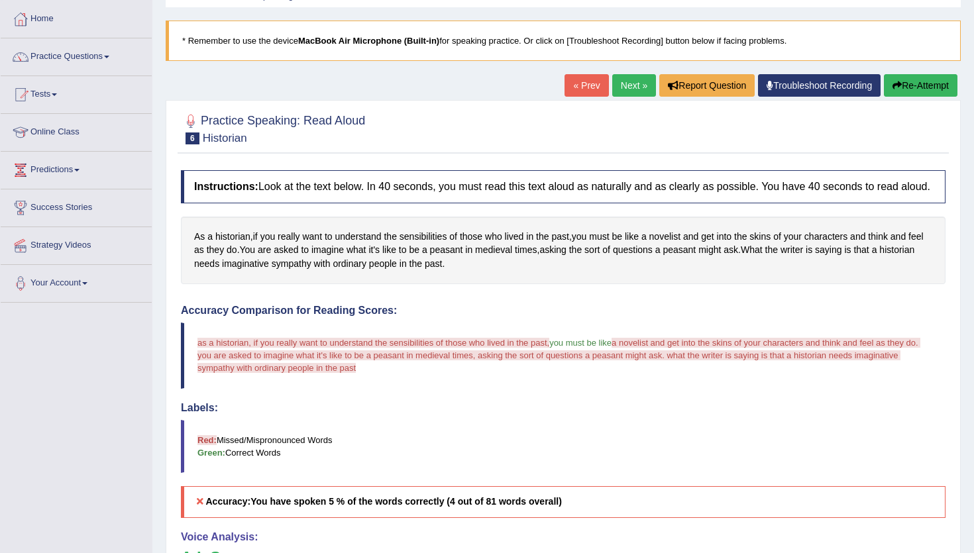
click at [924, 80] on button "Re-Attempt" at bounding box center [921, 85] width 74 height 23
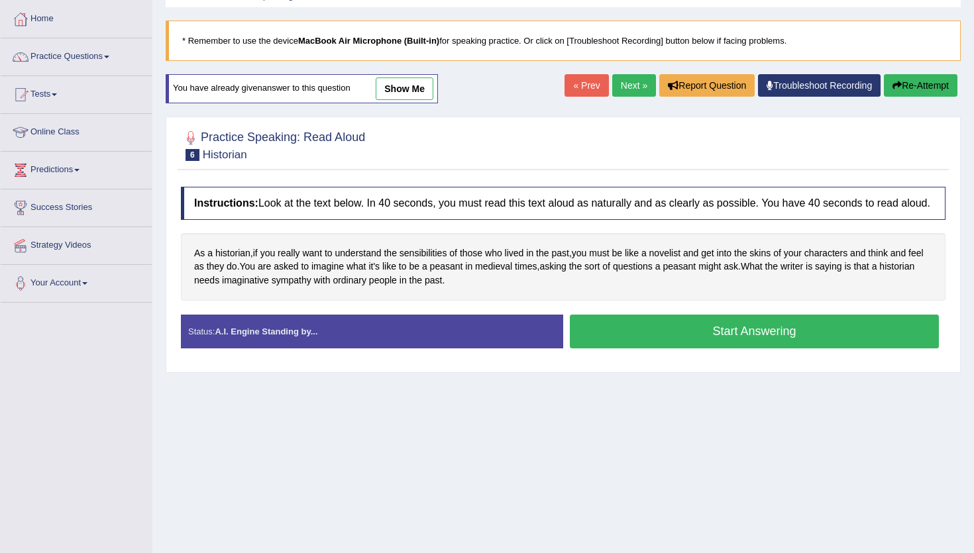
scroll to position [65, 0]
click at [669, 337] on button "Start Answering" at bounding box center [754, 332] width 369 height 34
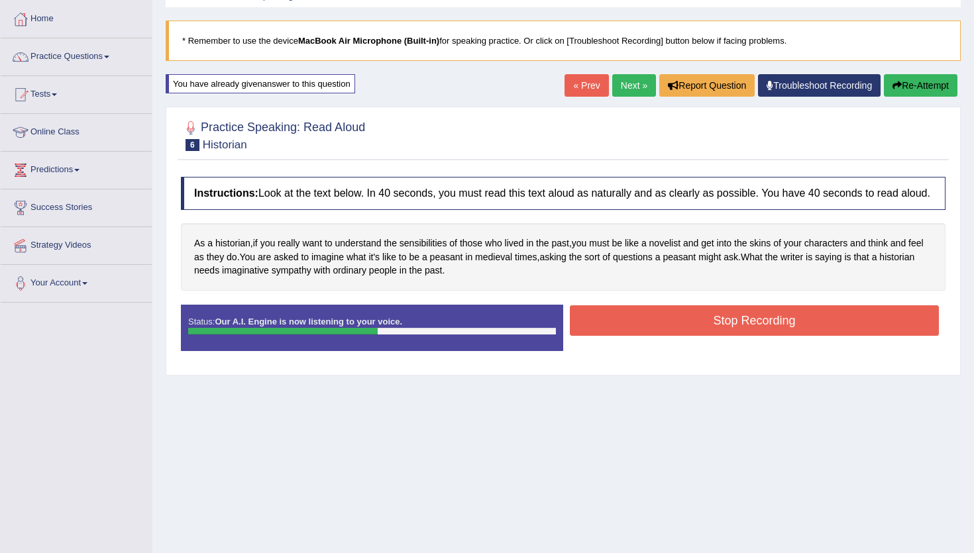
click at [669, 336] on button "Stop Recording" at bounding box center [754, 320] width 369 height 30
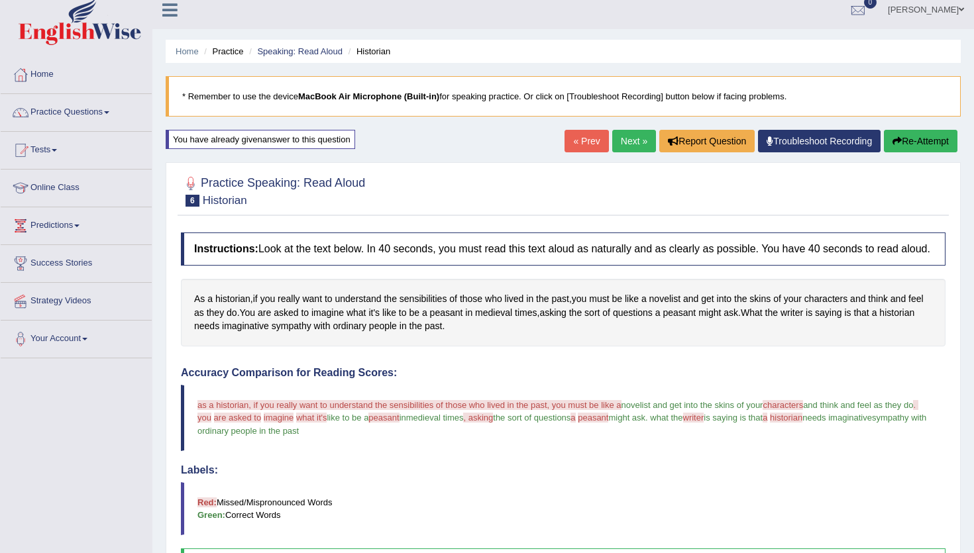
scroll to position [0, 0]
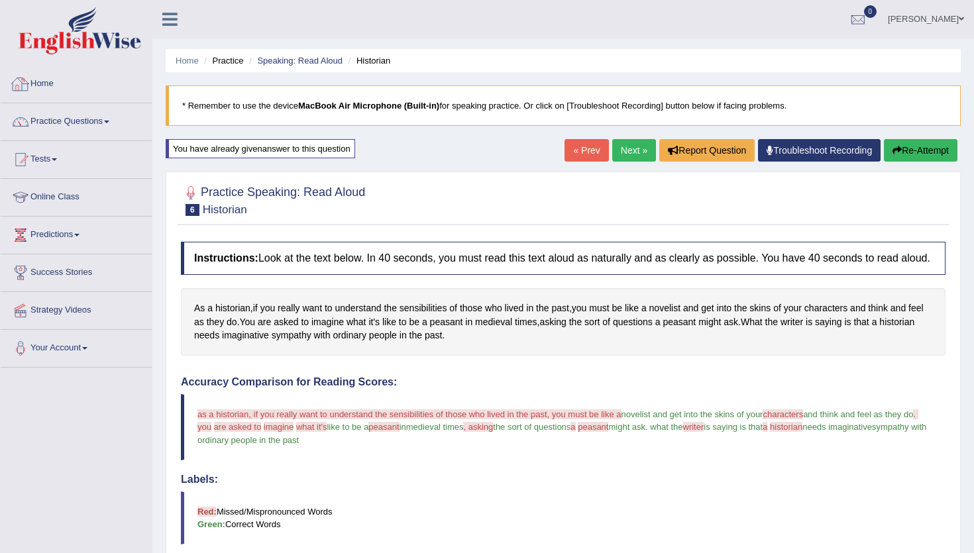
click at [48, 90] on link "Home" at bounding box center [76, 82] width 151 height 33
